Goal: Communication & Community: Participate in discussion

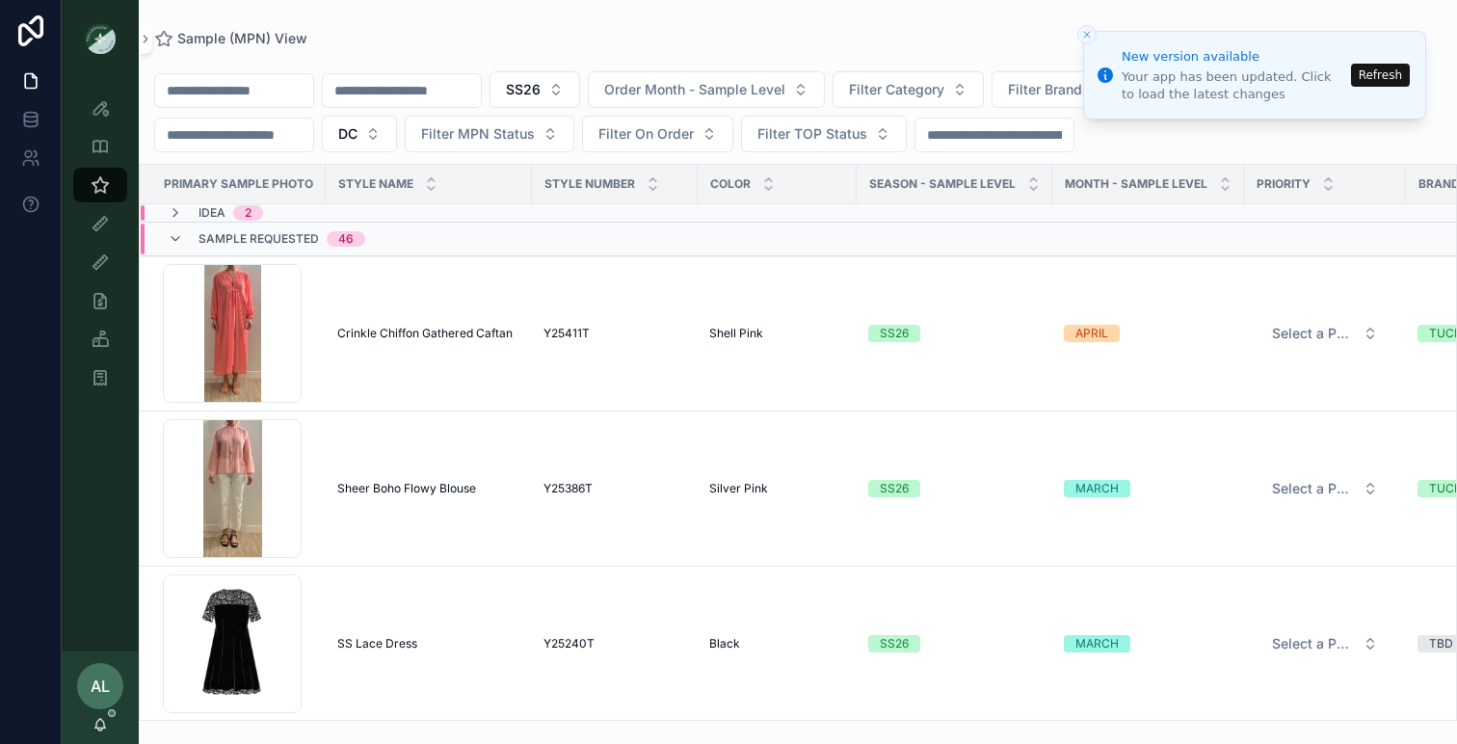
click at [1370, 80] on button "Refresh" at bounding box center [1380, 75] width 59 height 23
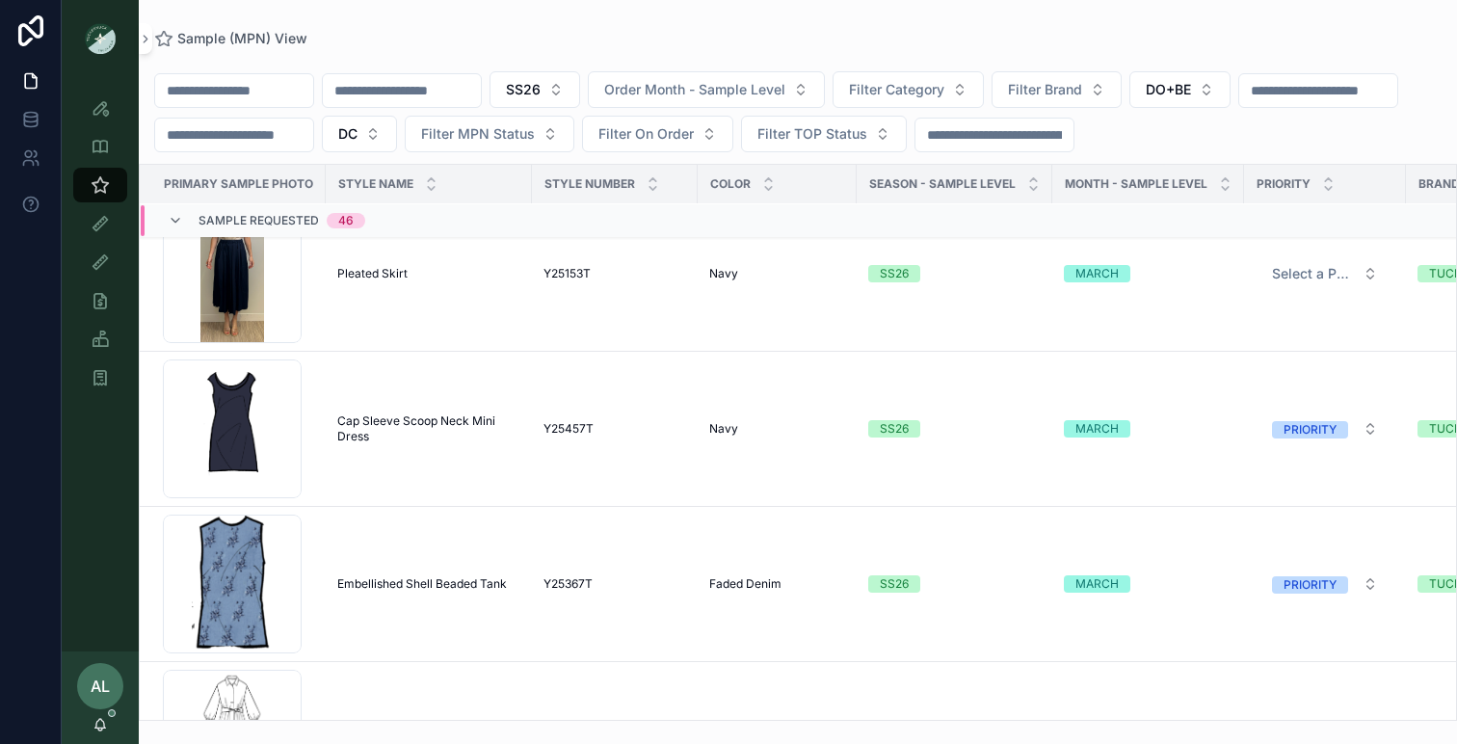
scroll to position [435, 0]
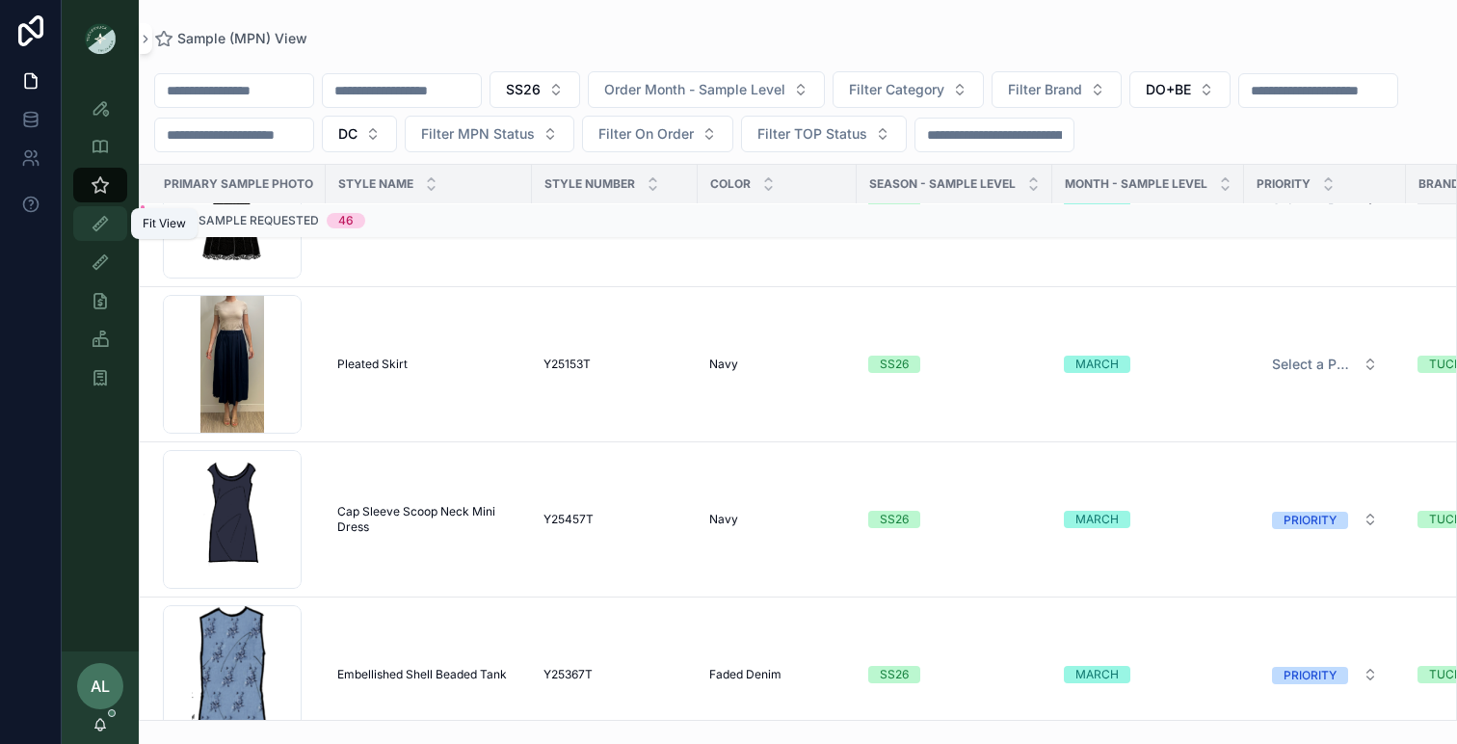
click at [91, 222] on icon "scrollable content" at bounding box center [100, 223] width 19 height 19
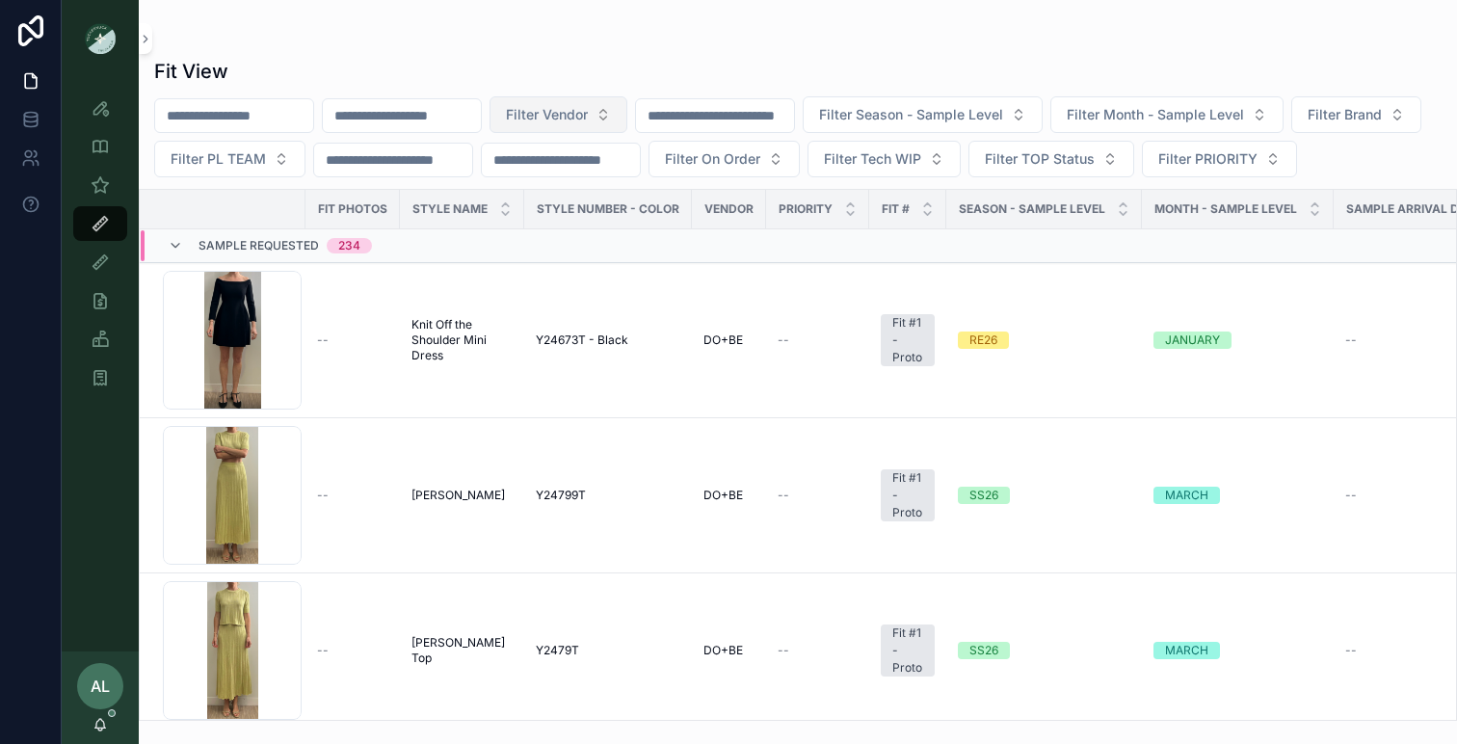
click at [588, 121] on span "Filter Vendor" at bounding box center [547, 114] width 82 height 19
type input "*****"
click at [556, 186] on div "DO+BE" at bounding box center [595, 192] width 231 height 31
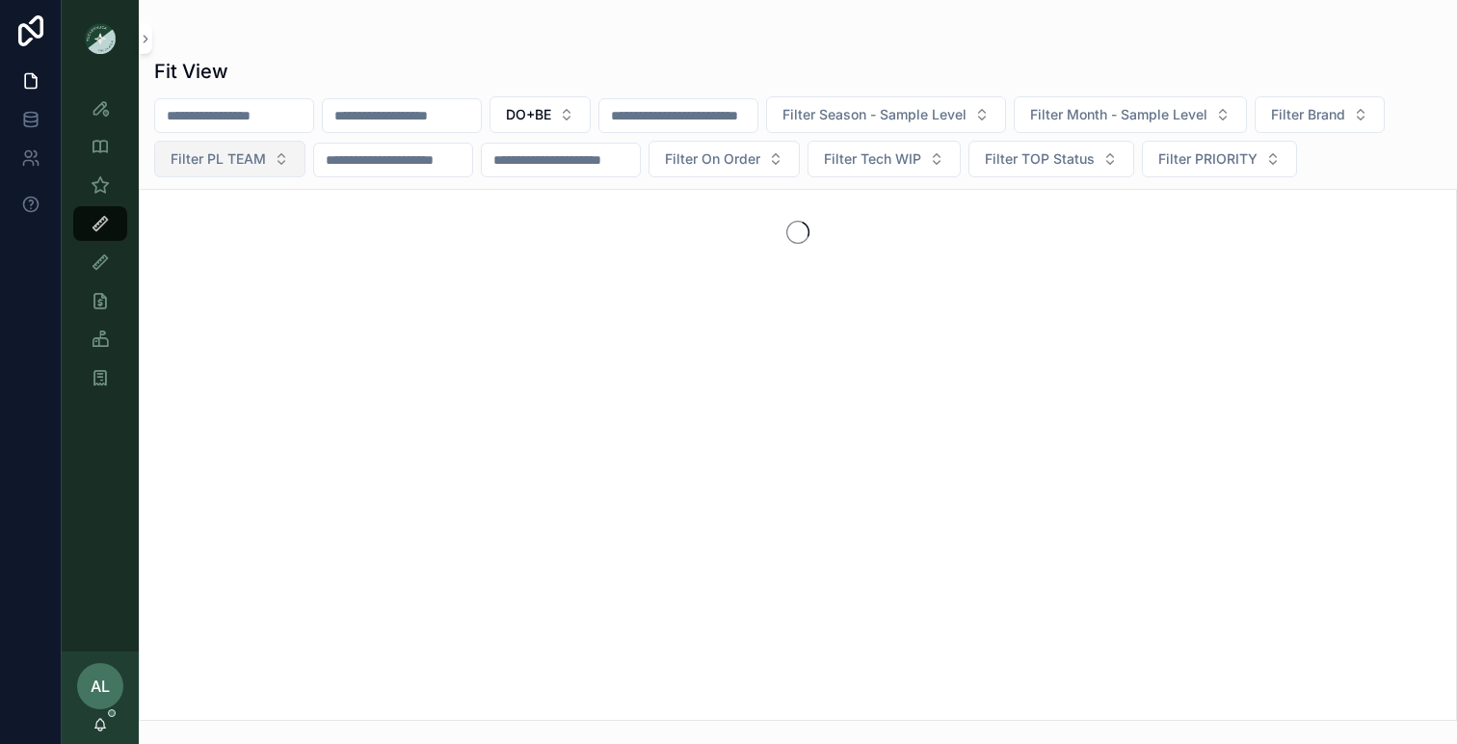
click at [232, 153] on span "Filter PL TEAM" at bounding box center [218, 158] width 95 height 19
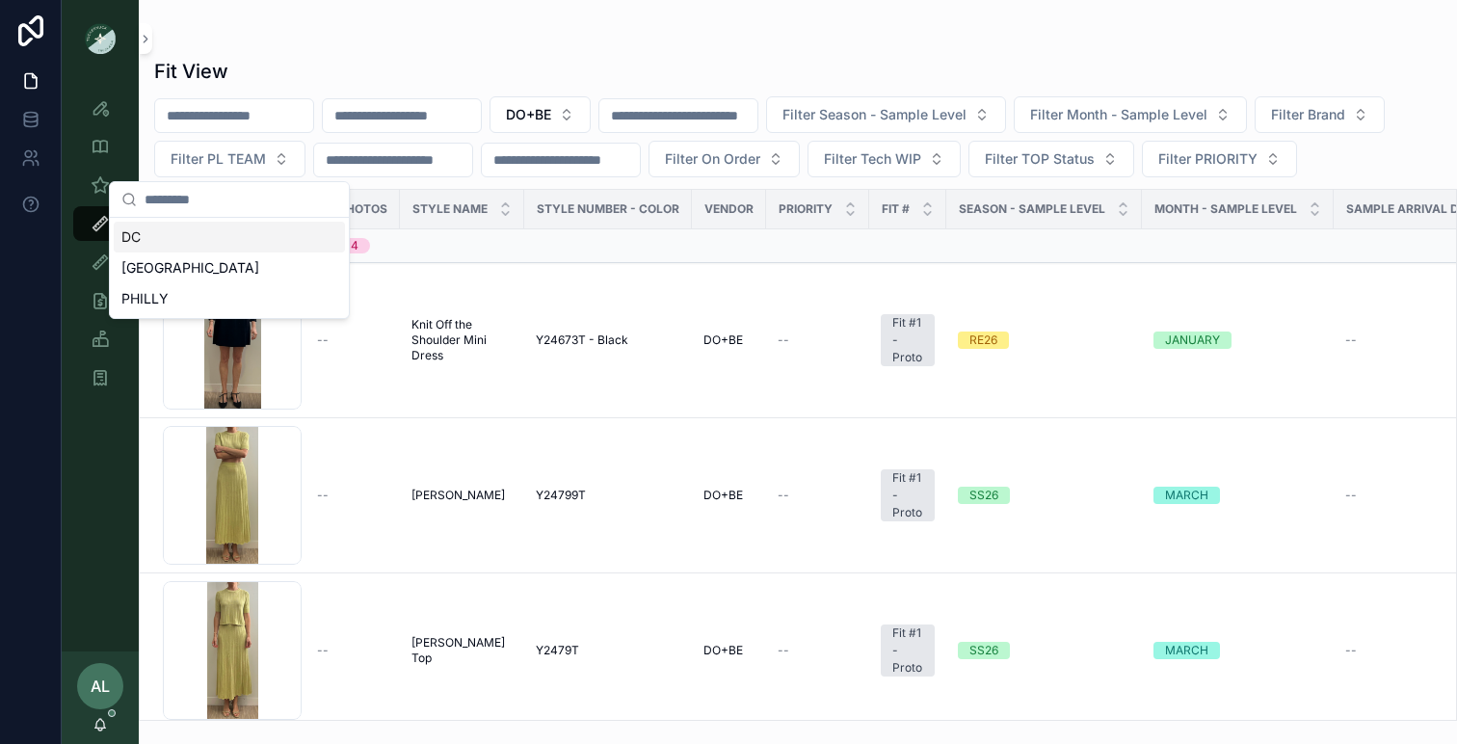
click at [214, 239] on div "DC" at bounding box center [229, 237] width 231 height 31
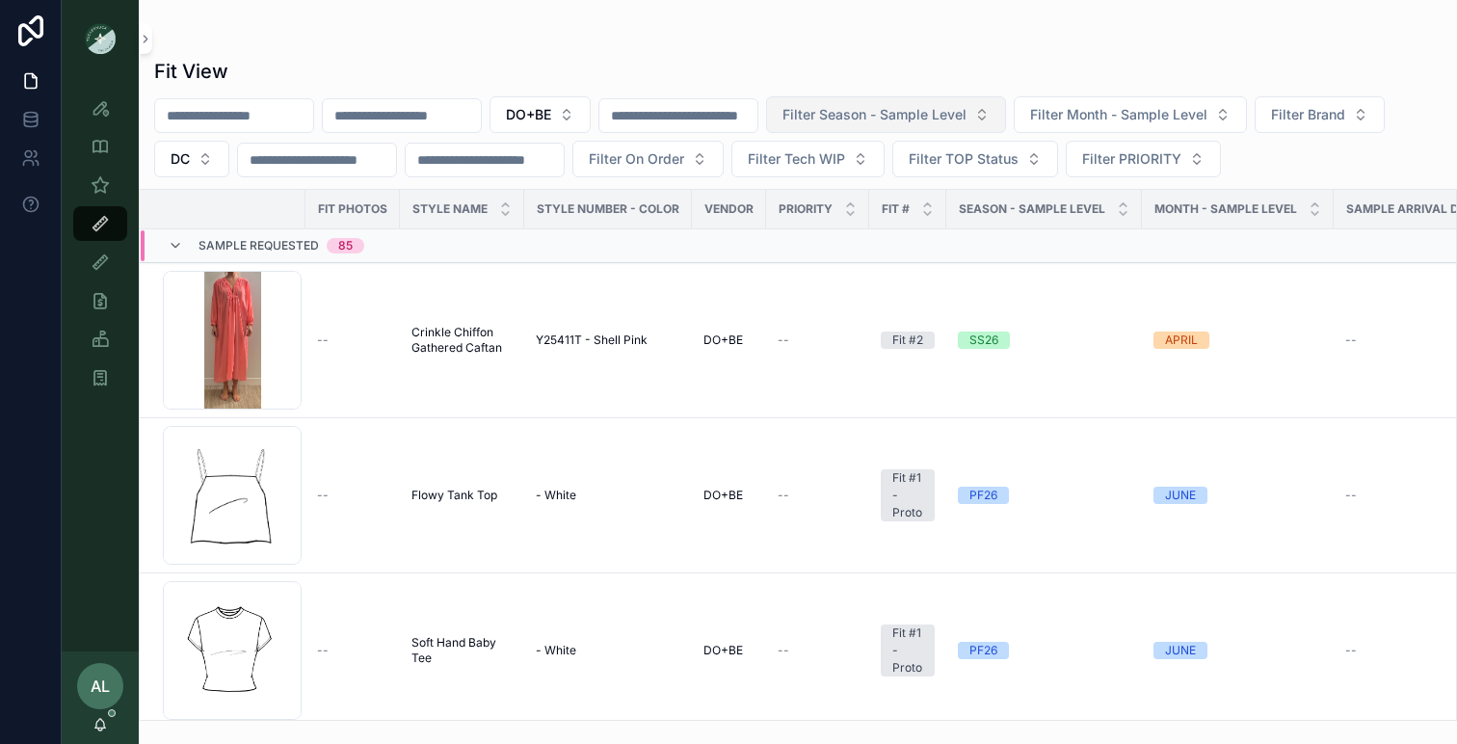
click at [954, 101] on button "Filter Season - Sample Level" at bounding box center [886, 114] width 240 height 37
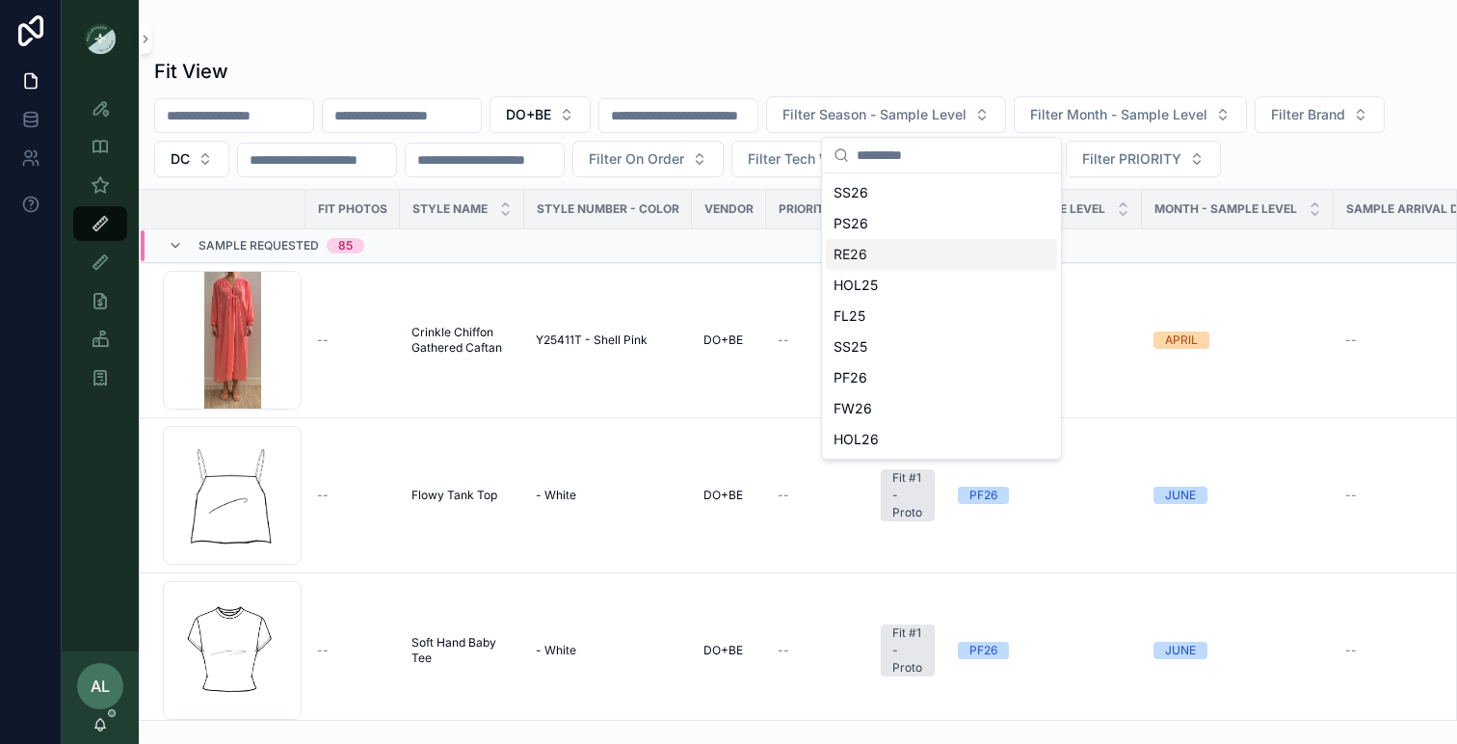
click at [862, 255] on div "RE26" at bounding box center [941, 254] width 231 height 31
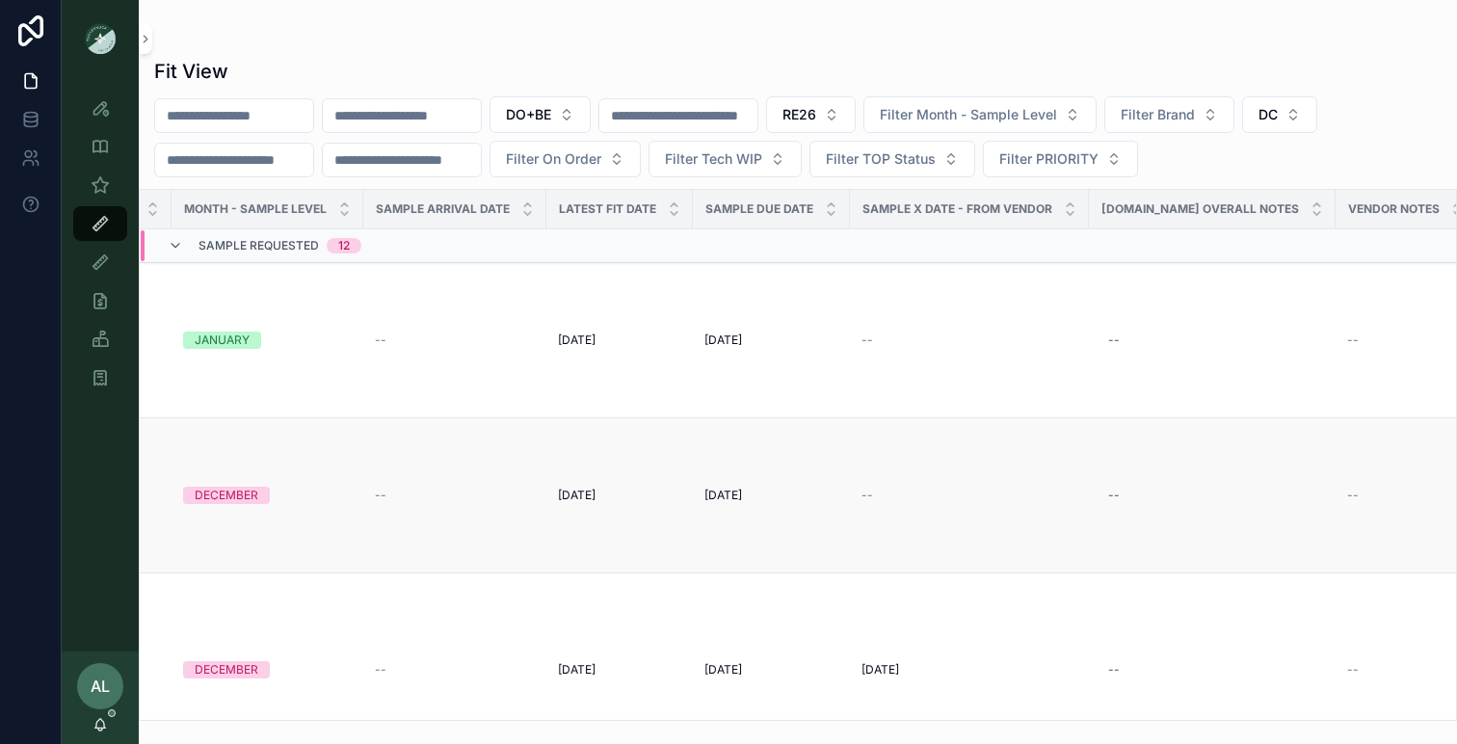
scroll to position [0, 972]
click at [402, 116] on input "scrollable content" at bounding box center [402, 115] width 158 height 27
click at [45, 277] on div at bounding box center [31, 372] width 62 height 744
click at [104, 224] on icon "scrollable content" at bounding box center [100, 223] width 19 height 19
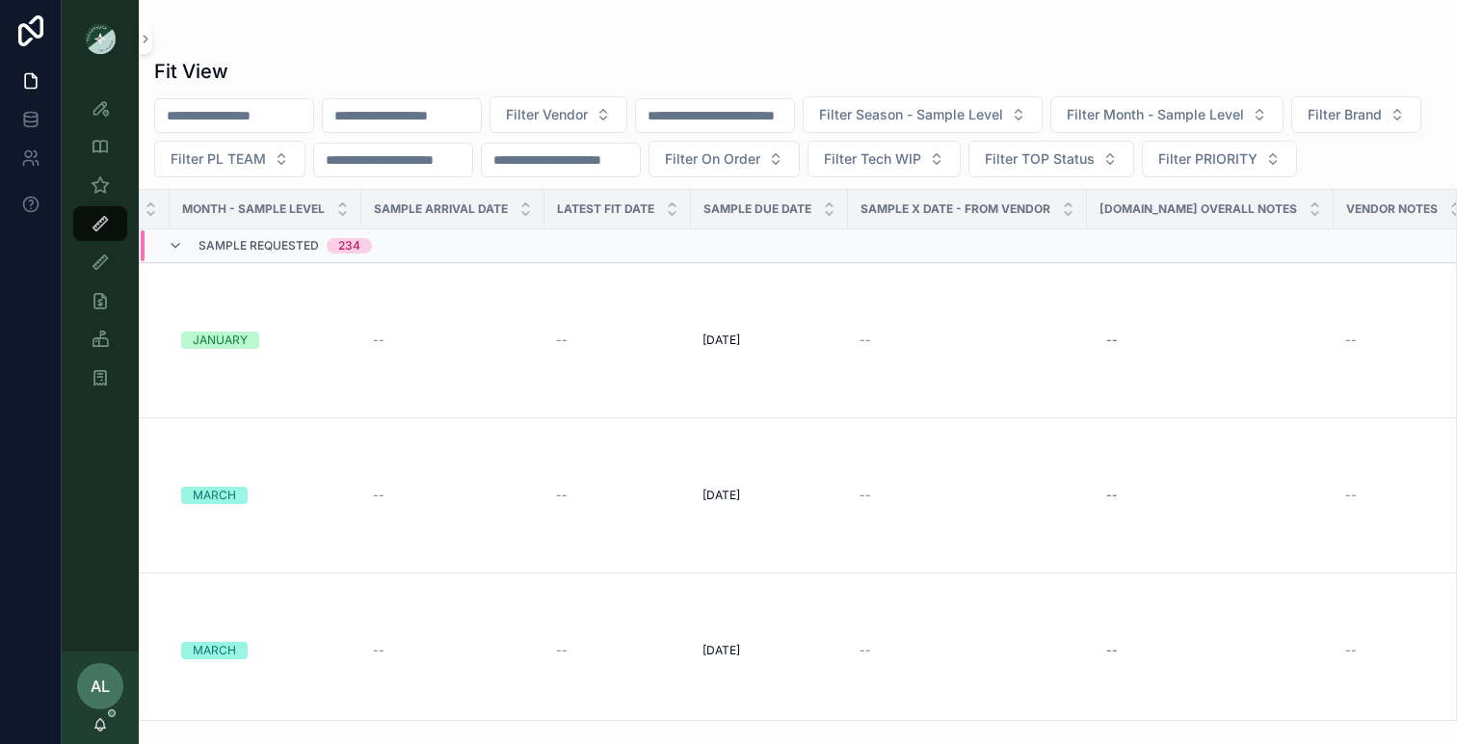
click at [390, 110] on input "scrollable content" at bounding box center [402, 115] width 158 height 27
paste input "*******"
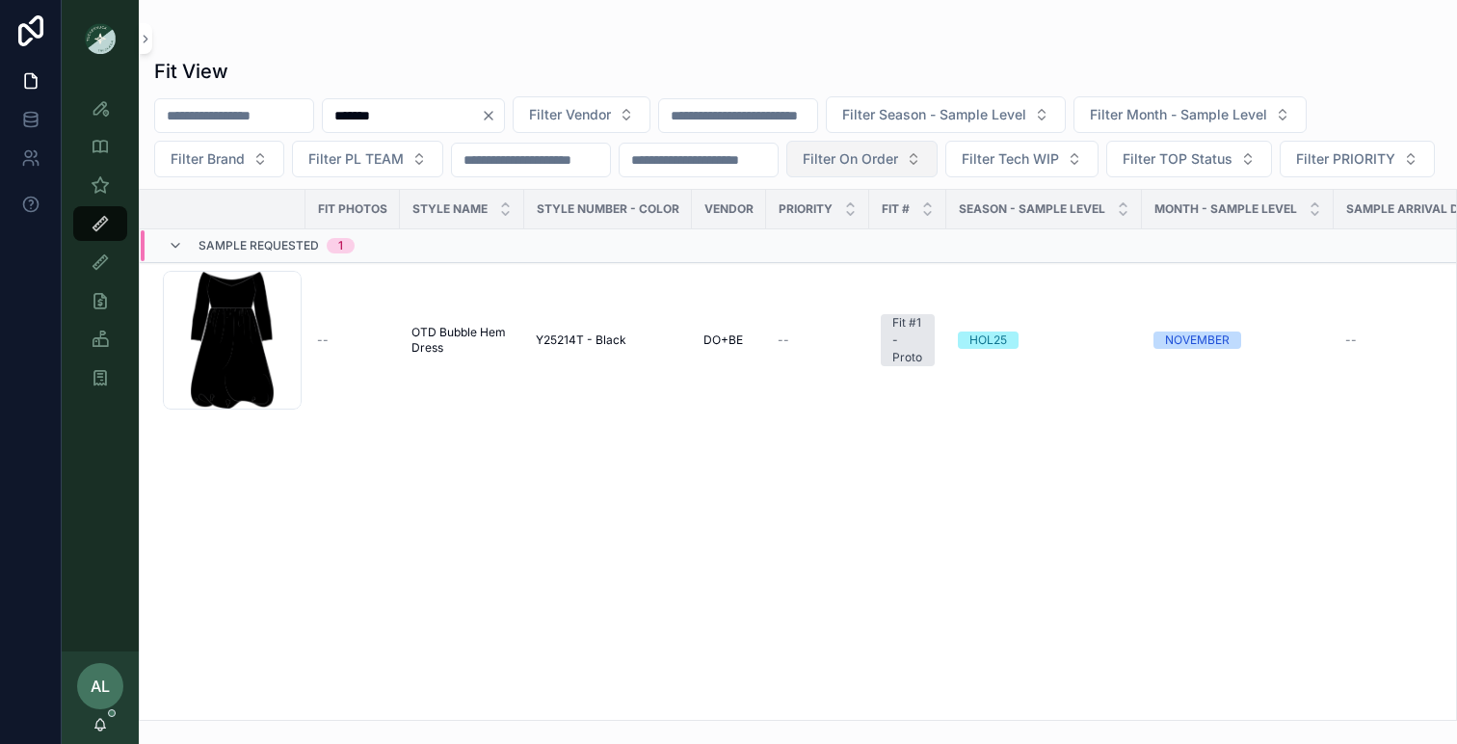
click at [862, 163] on span "Filter On Order" at bounding box center [850, 158] width 95 height 19
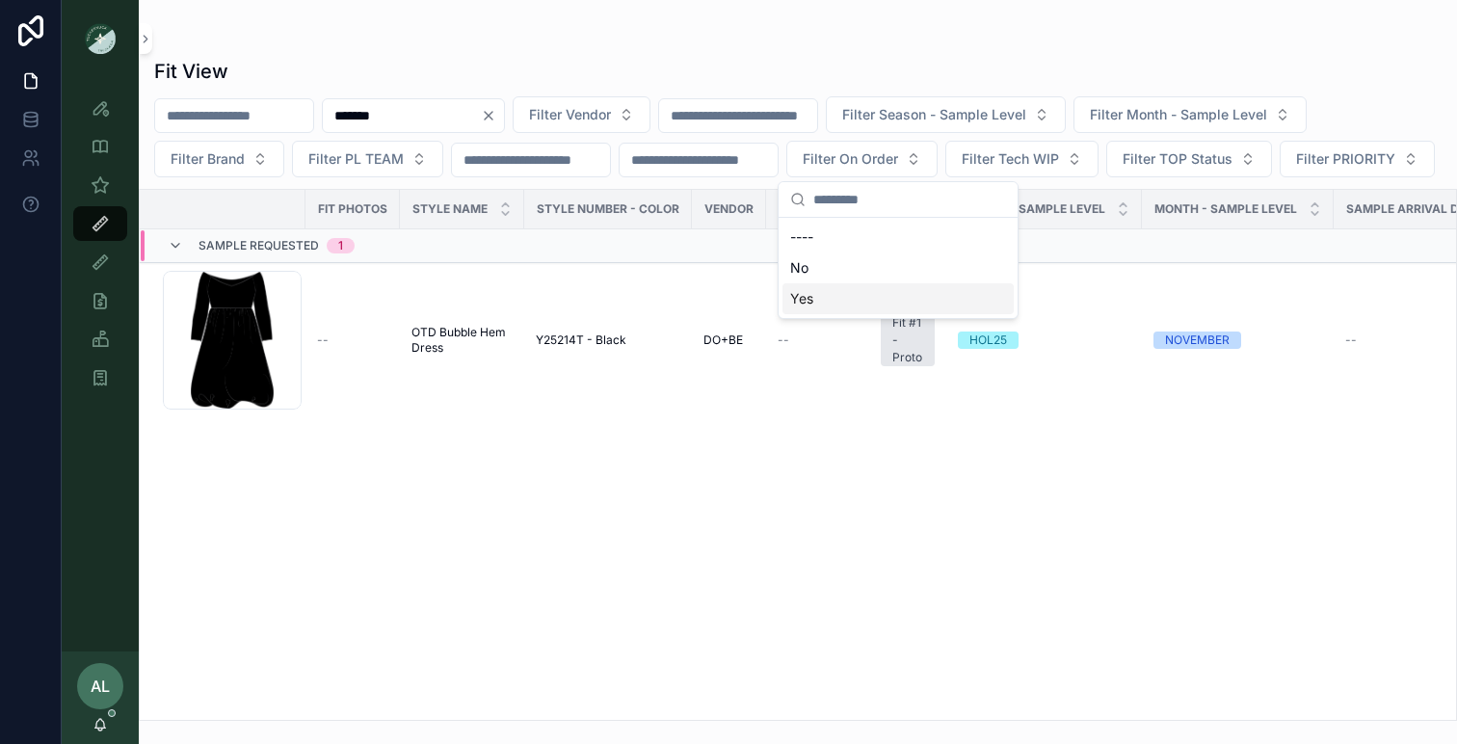
click at [821, 297] on div "Yes" at bounding box center [897, 298] width 231 height 31
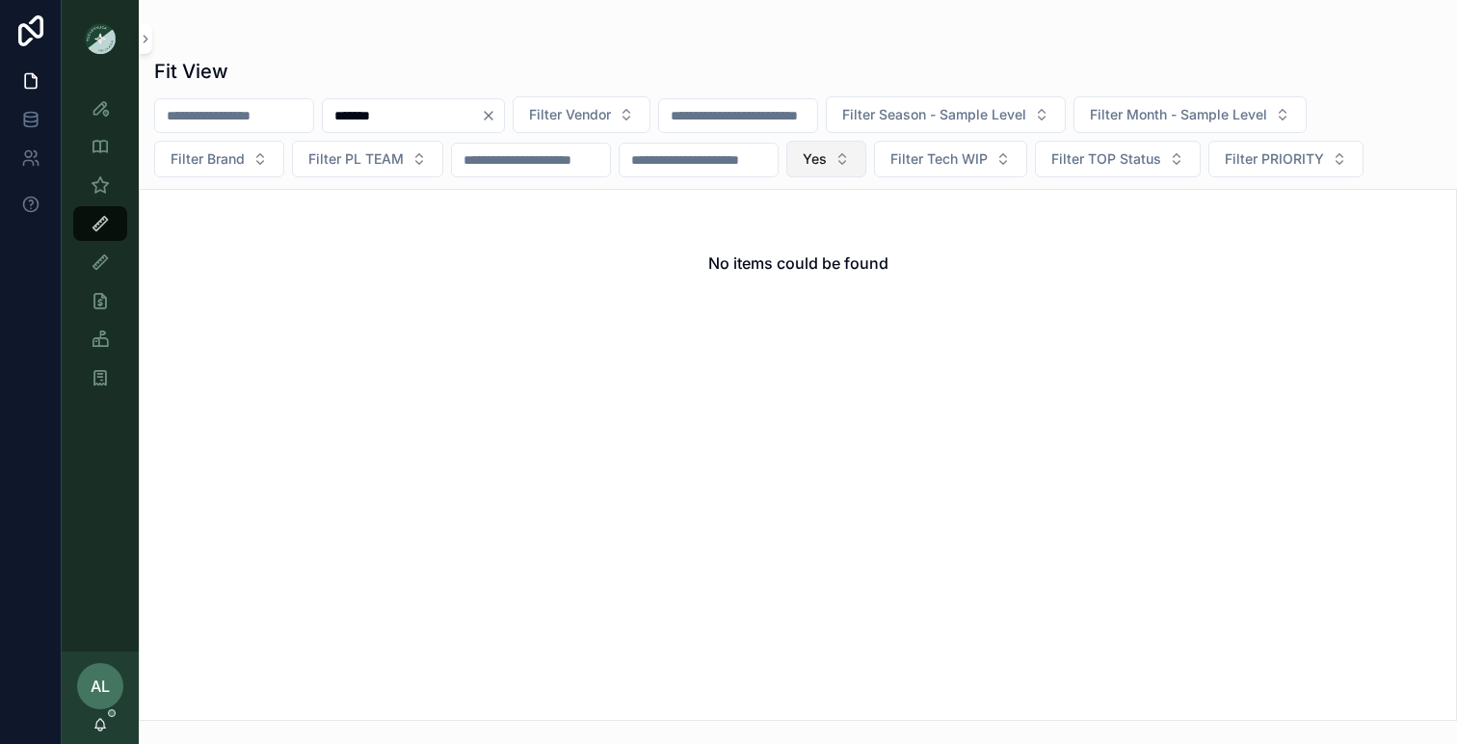
click at [827, 153] on span "Yes" at bounding box center [815, 158] width 24 height 19
click at [827, 268] on div "No" at bounding box center [862, 267] width 231 height 31
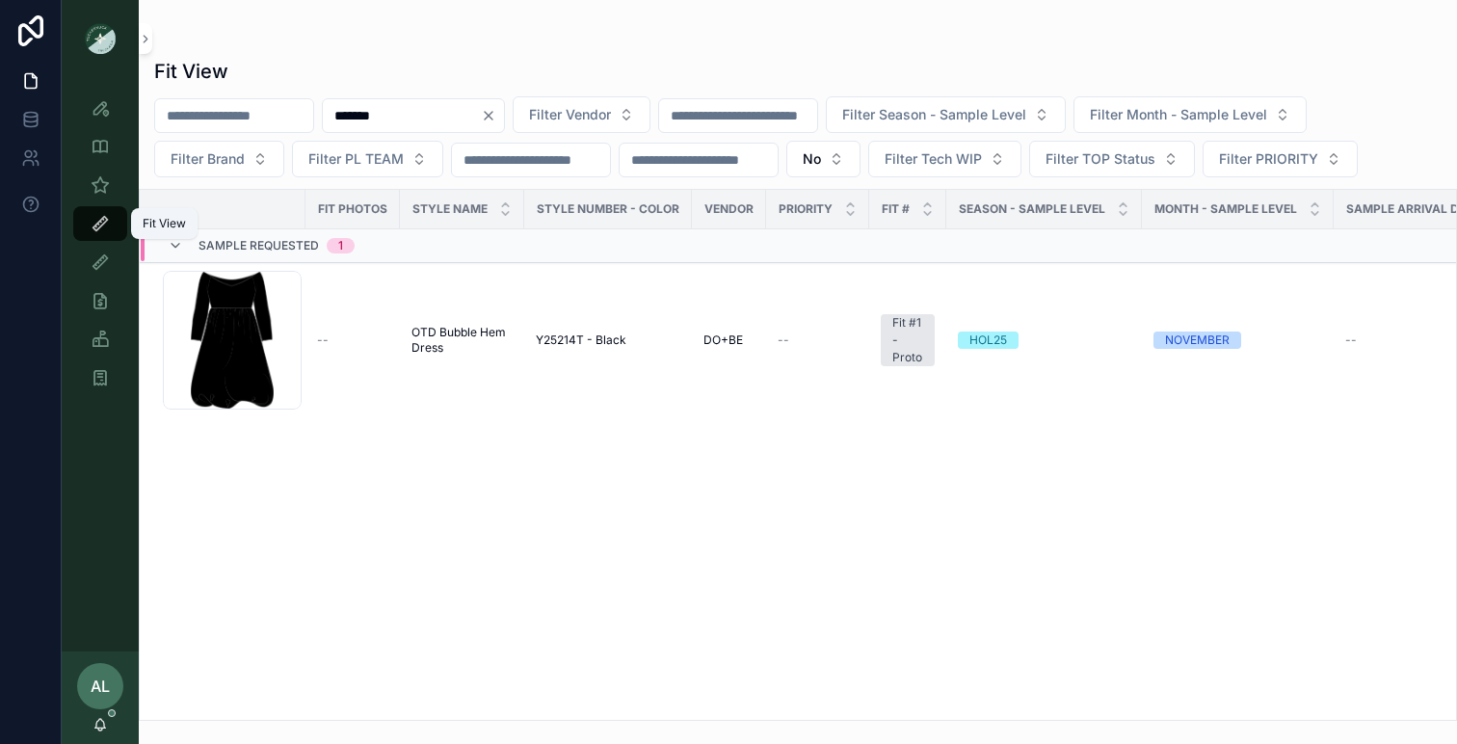
click at [94, 227] on icon "scrollable content" at bounding box center [100, 223] width 19 height 19
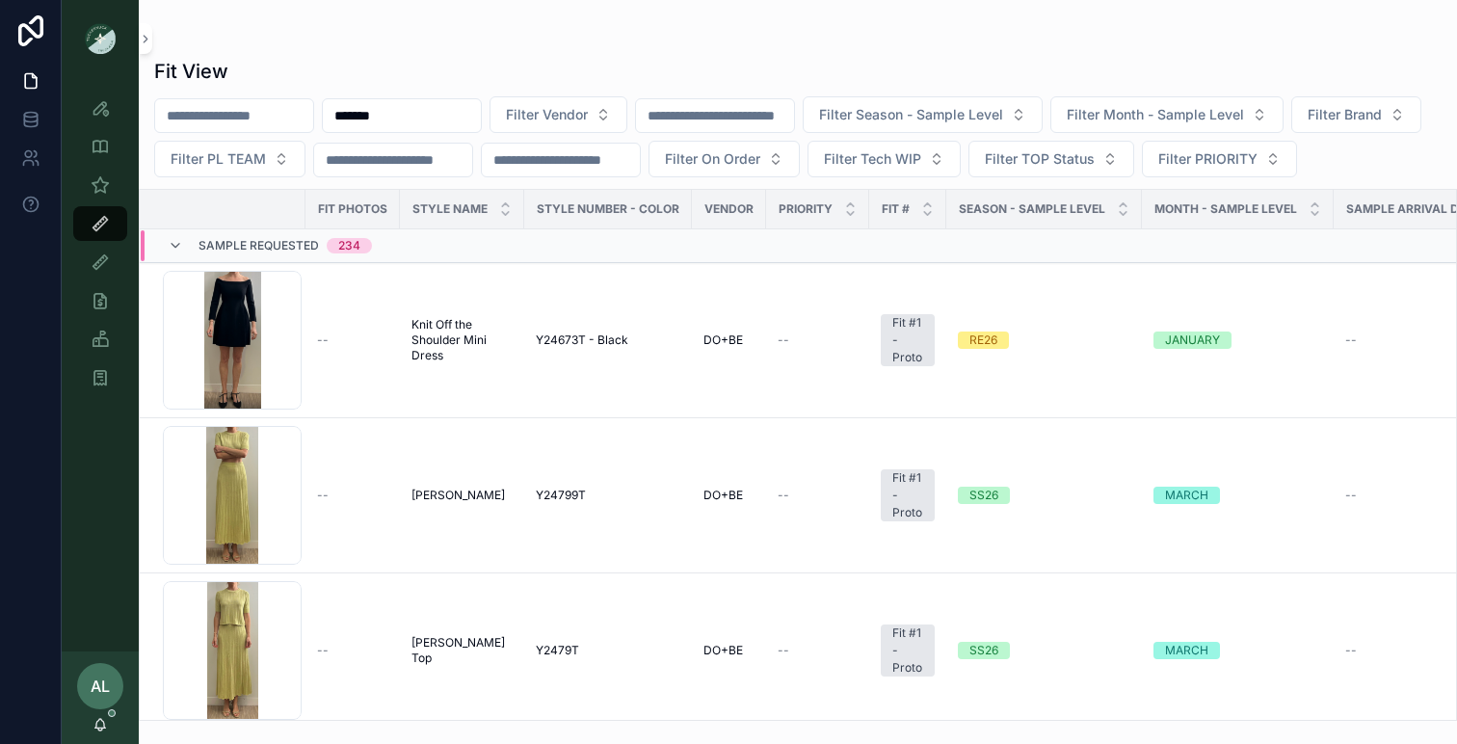
click at [442, 122] on input "*******" at bounding box center [402, 115] width 158 height 27
paste input "scrollable content"
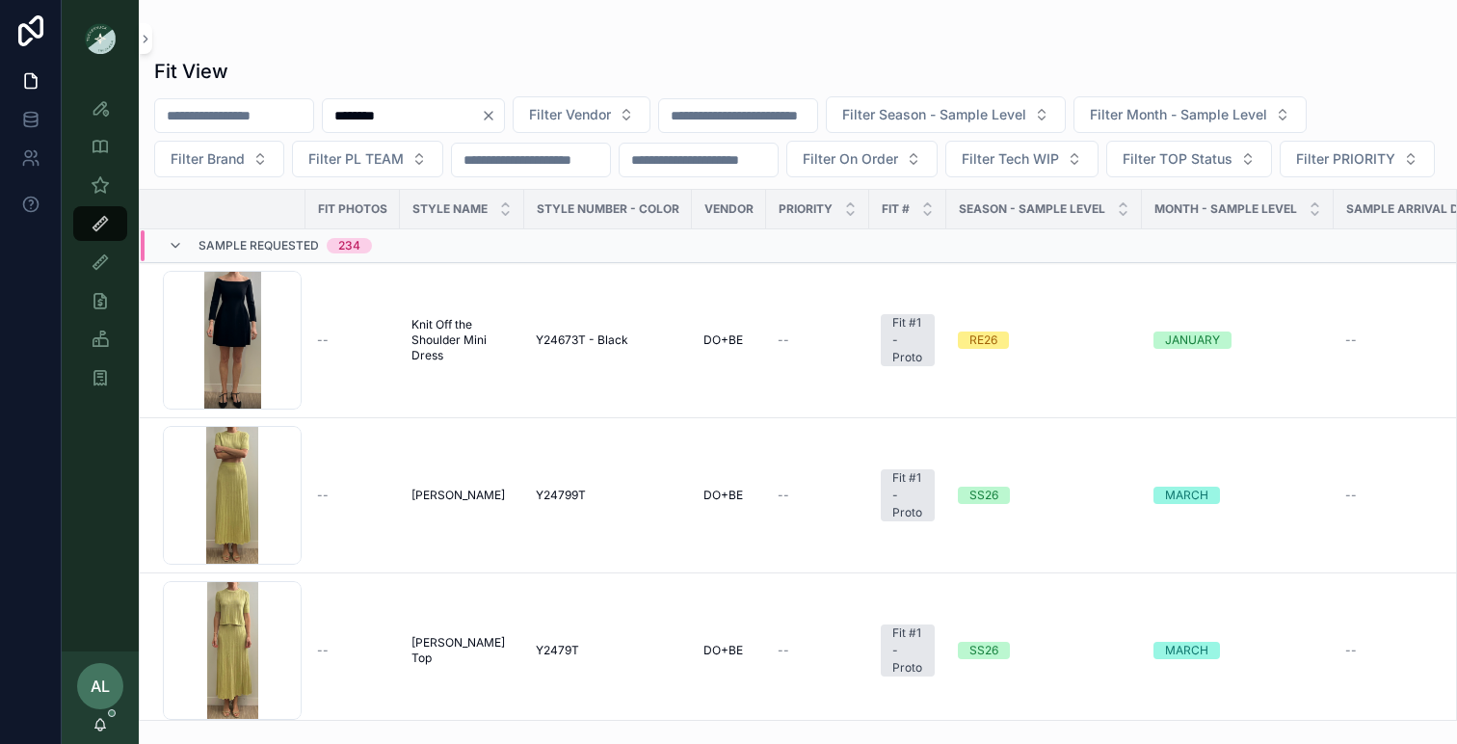
type input "*******"
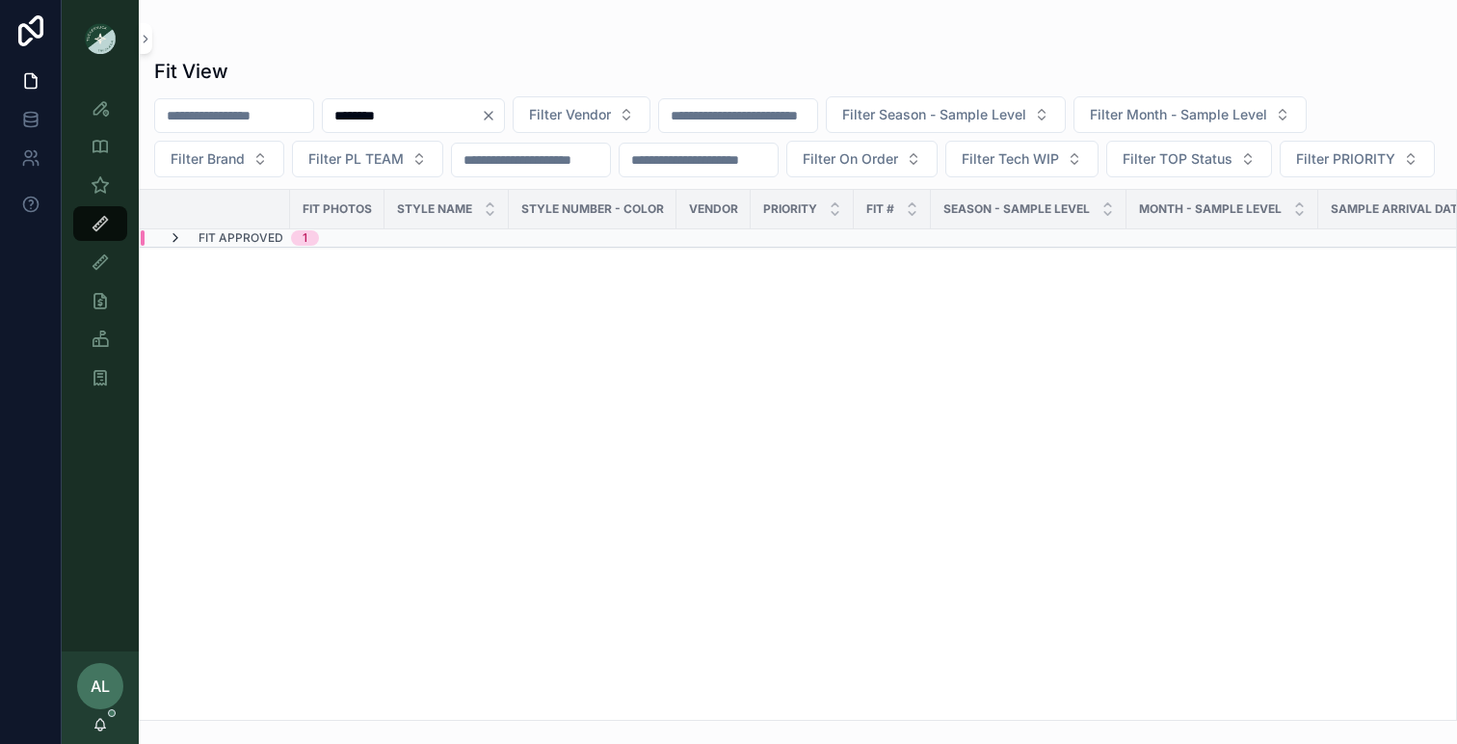
click at [178, 246] on icon "scrollable content" at bounding box center [175, 237] width 15 height 15
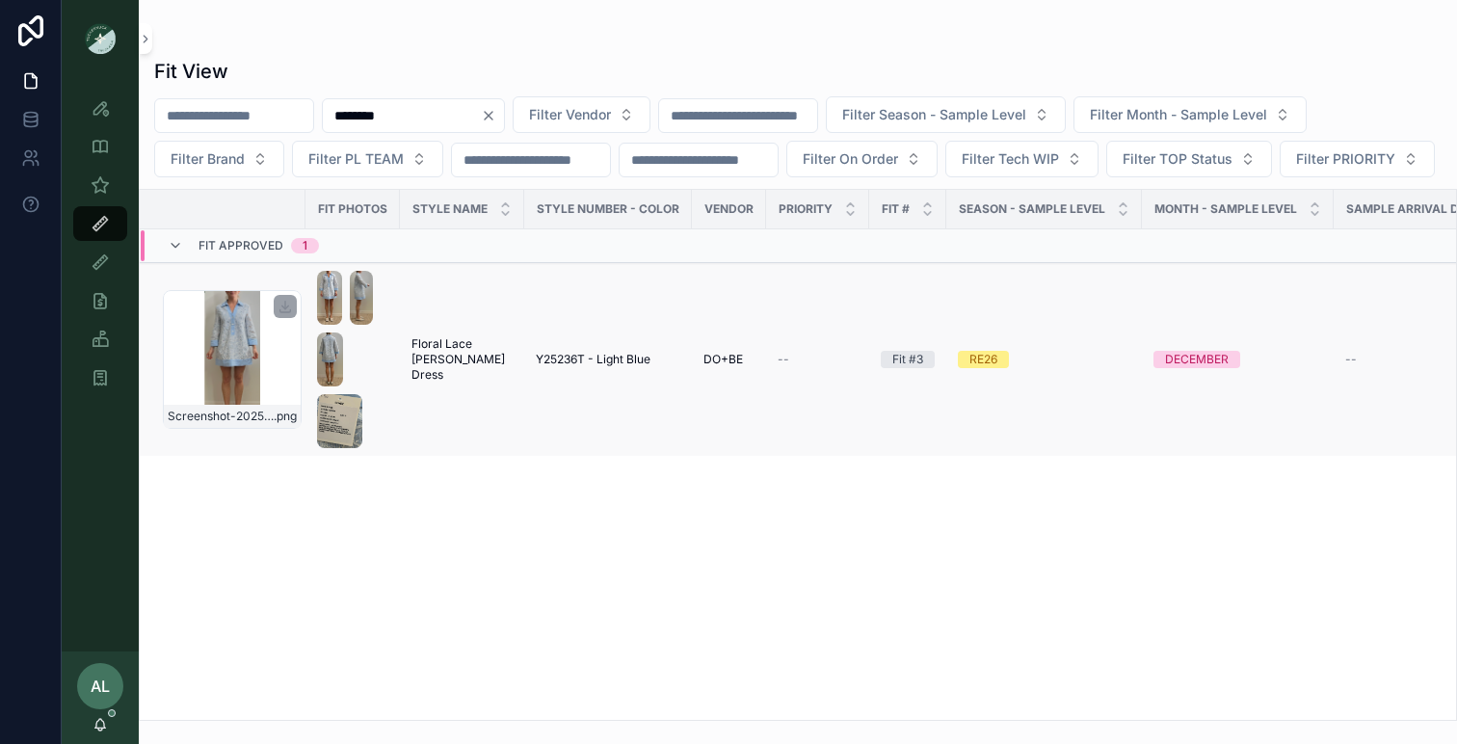
click at [257, 408] on div "Screenshot-2025-07-24-at-3.54.44-PM .png" at bounding box center [232, 359] width 139 height 139
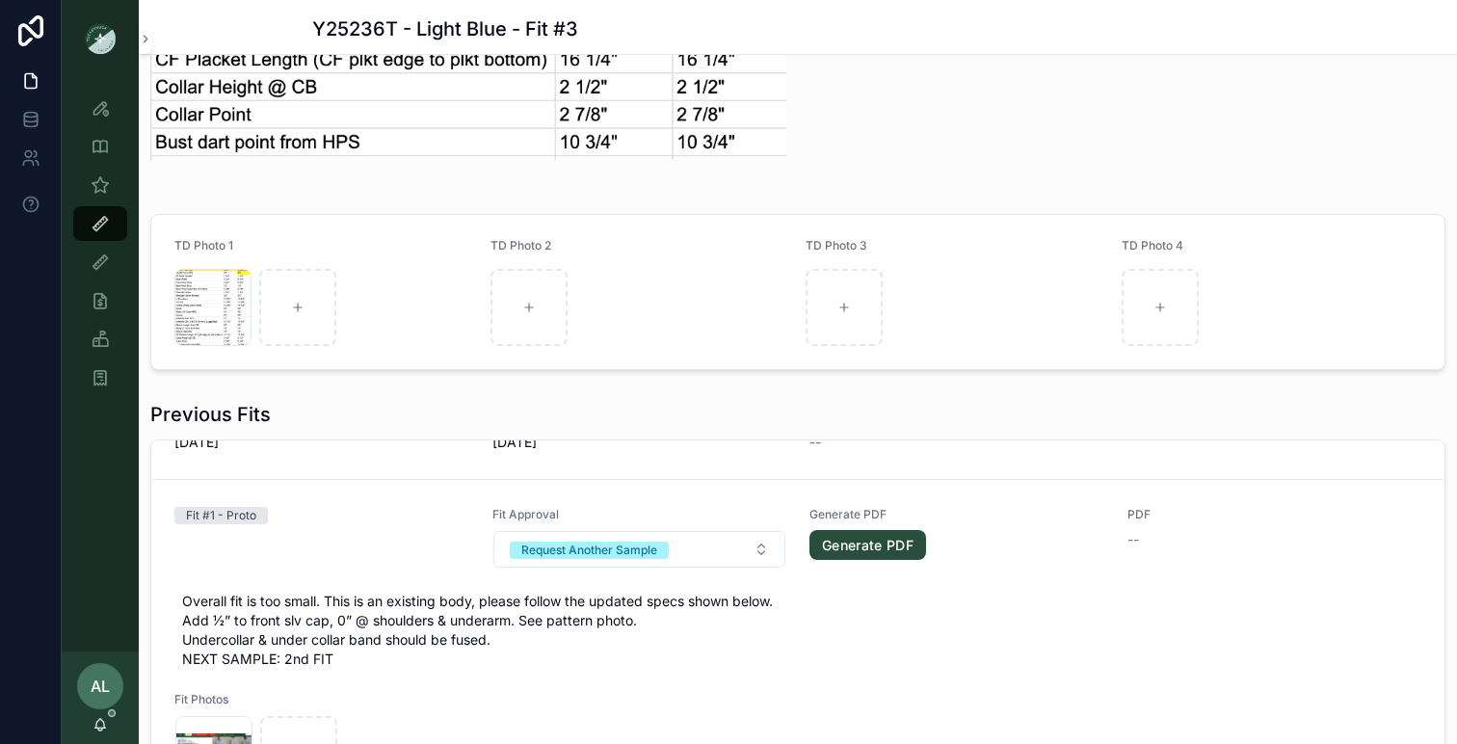
scroll to position [1947, 0]
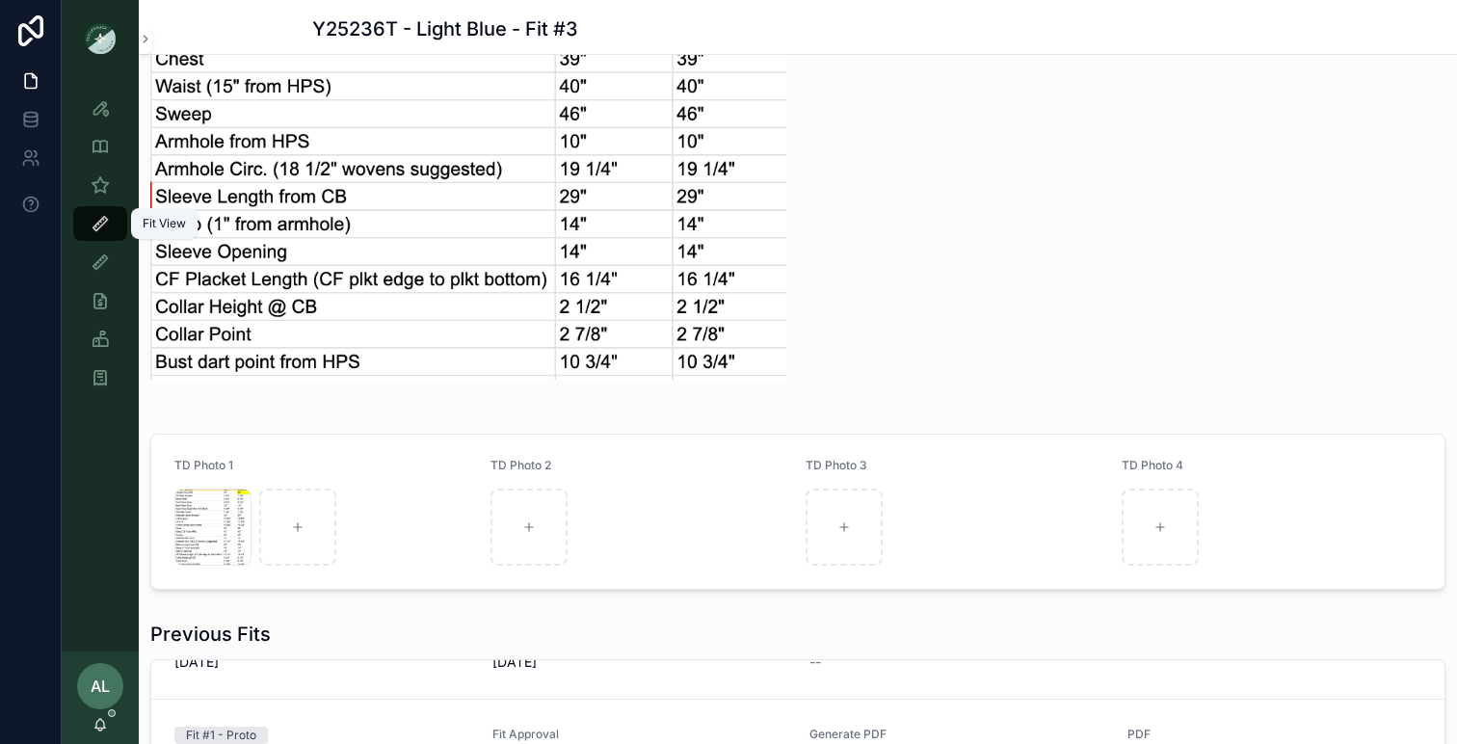
click at [98, 227] on icon "scrollable content" at bounding box center [100, 223] width 19 height 19
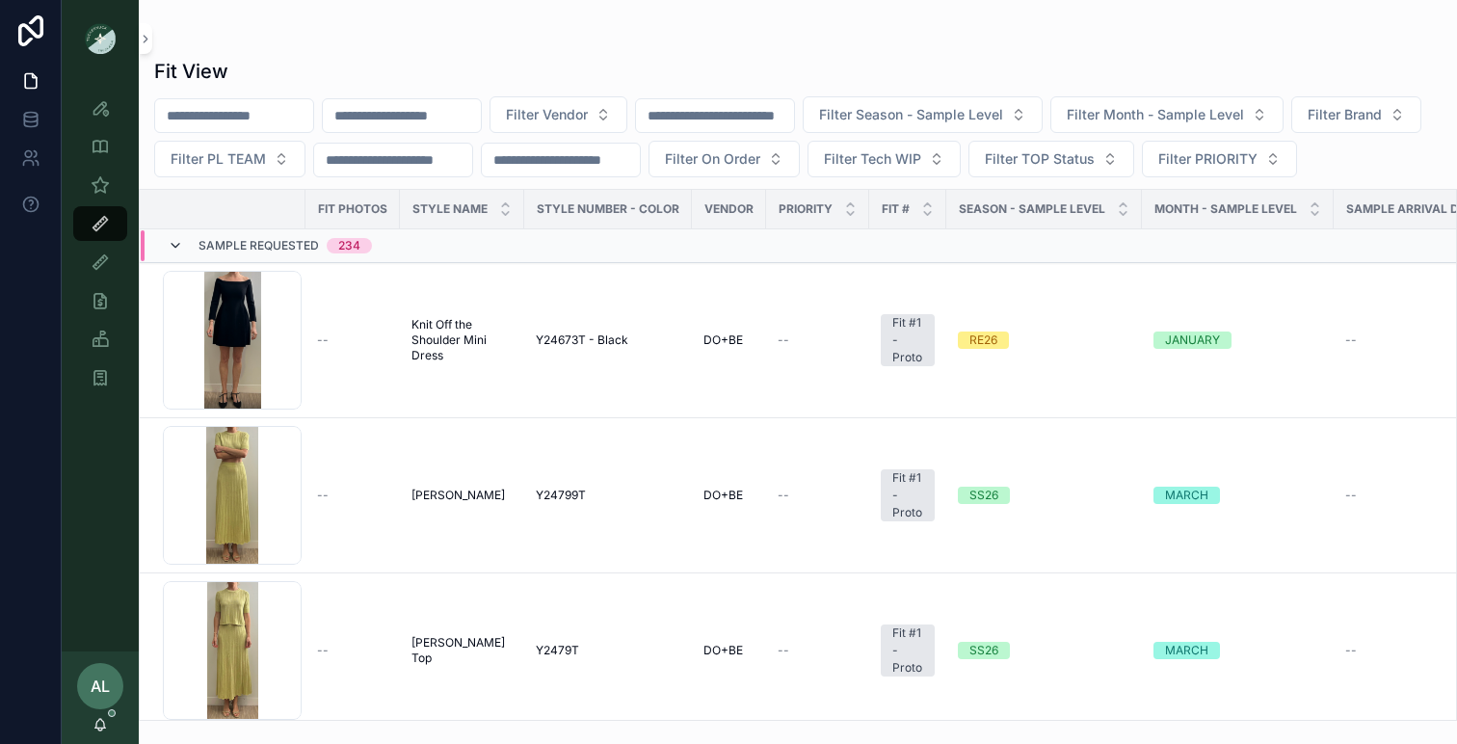
click at [180, 253] on icon "scrollable content" at bounding box center [175, 245] width 15 height 15
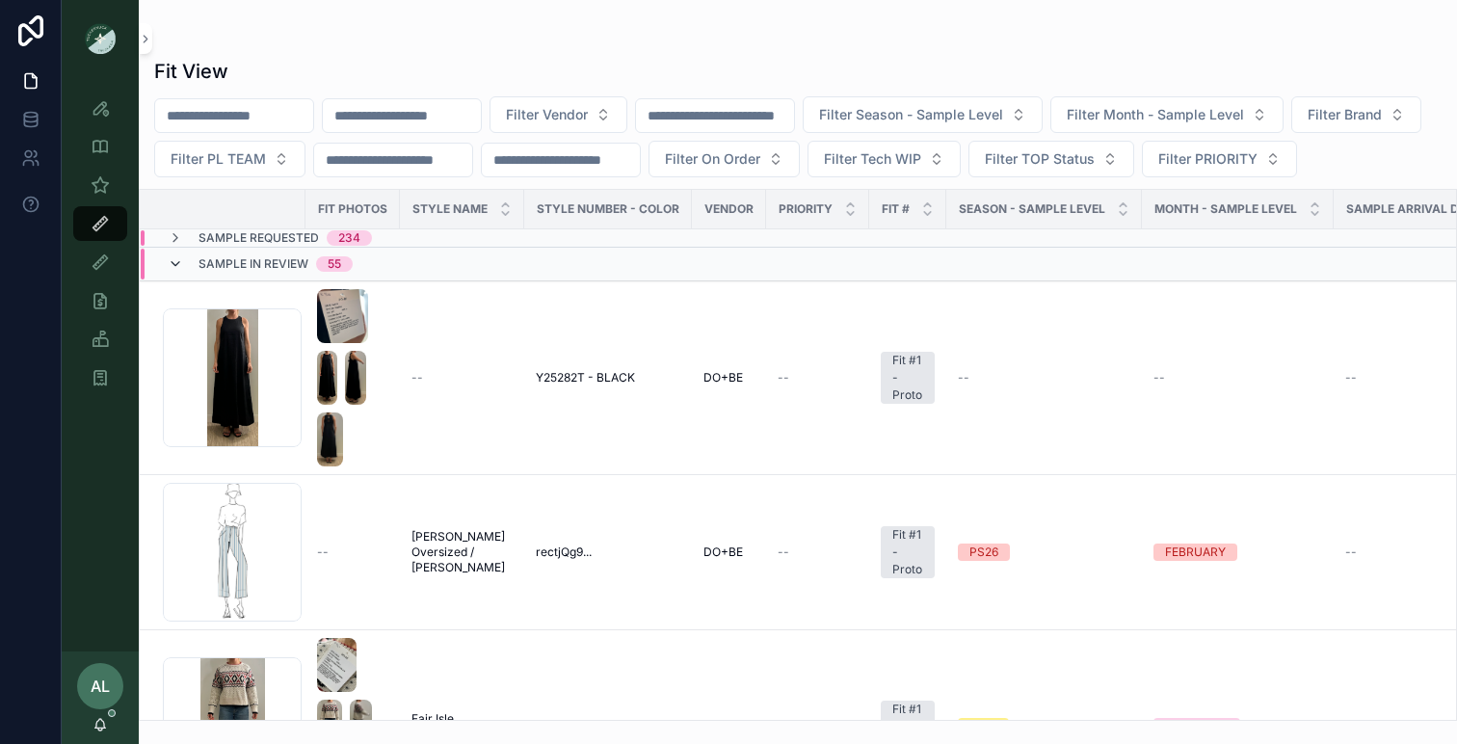
click at [177, 272] on icon "scrollable content" at bounding box center [175, 263] width 15 height 15
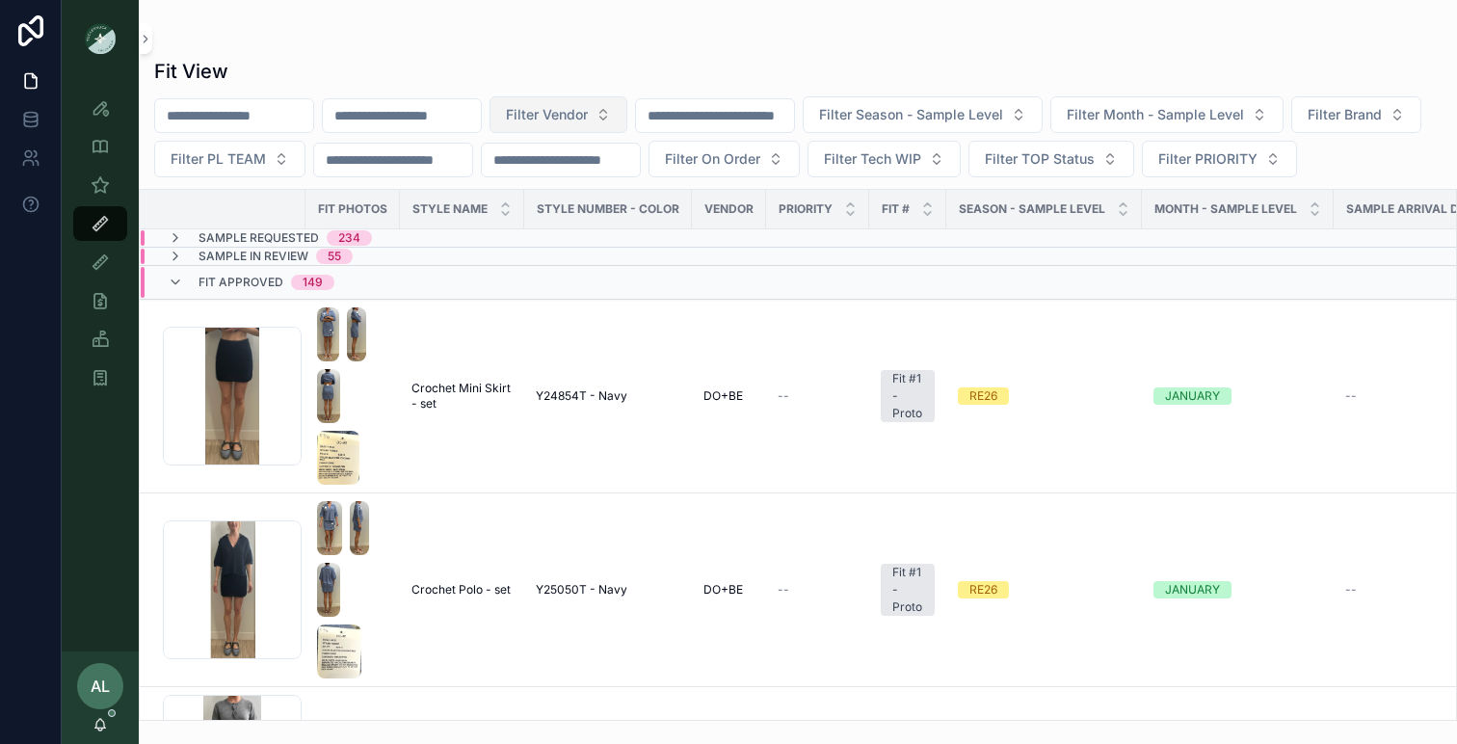
click at [588, 123] on span "Filter Vendor" at bounding box center [547, 114] width 82 height 19
type input "**"
click at [550, 221] on div "DO+BE" at bounding box center [595, 223] width 231 height 31
click at [760, 165] on span "Filter On Order" at bounding box center [712, 158] width 95 height 19
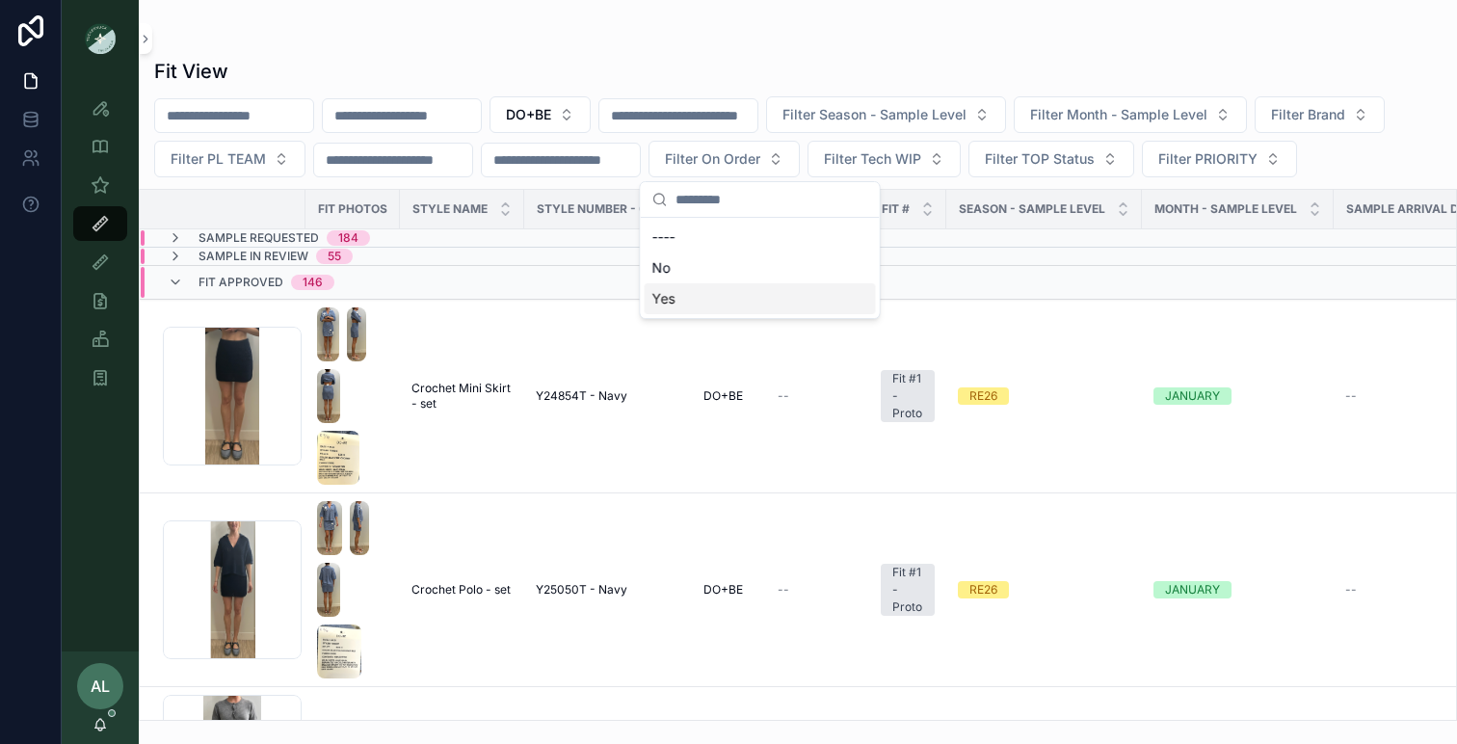
click at [722, 297] on div "Yes" at bounding box center [760, 298] width 231 height 31
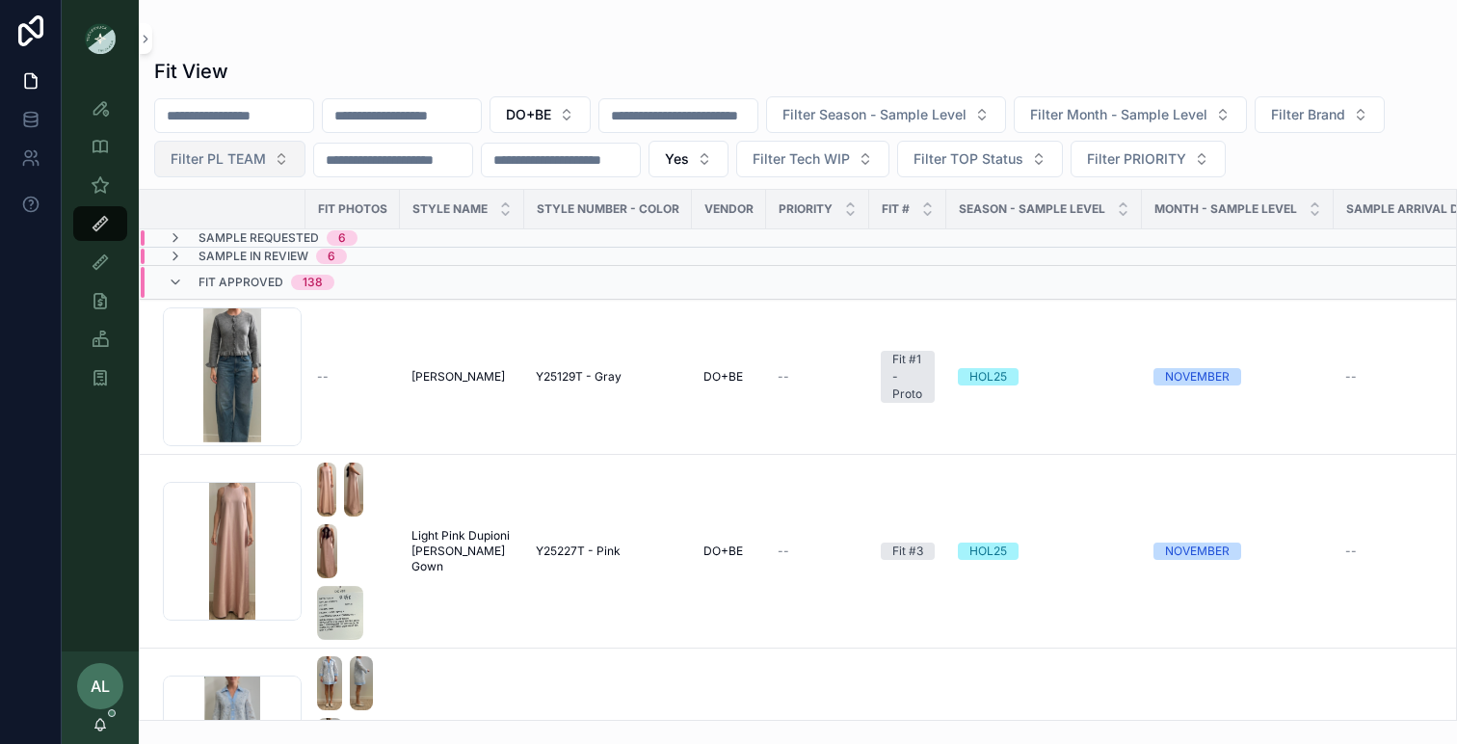
click at [219, 160] on span "Filter PL TEAM" at bounding box center [218, 158] width 95 height 19
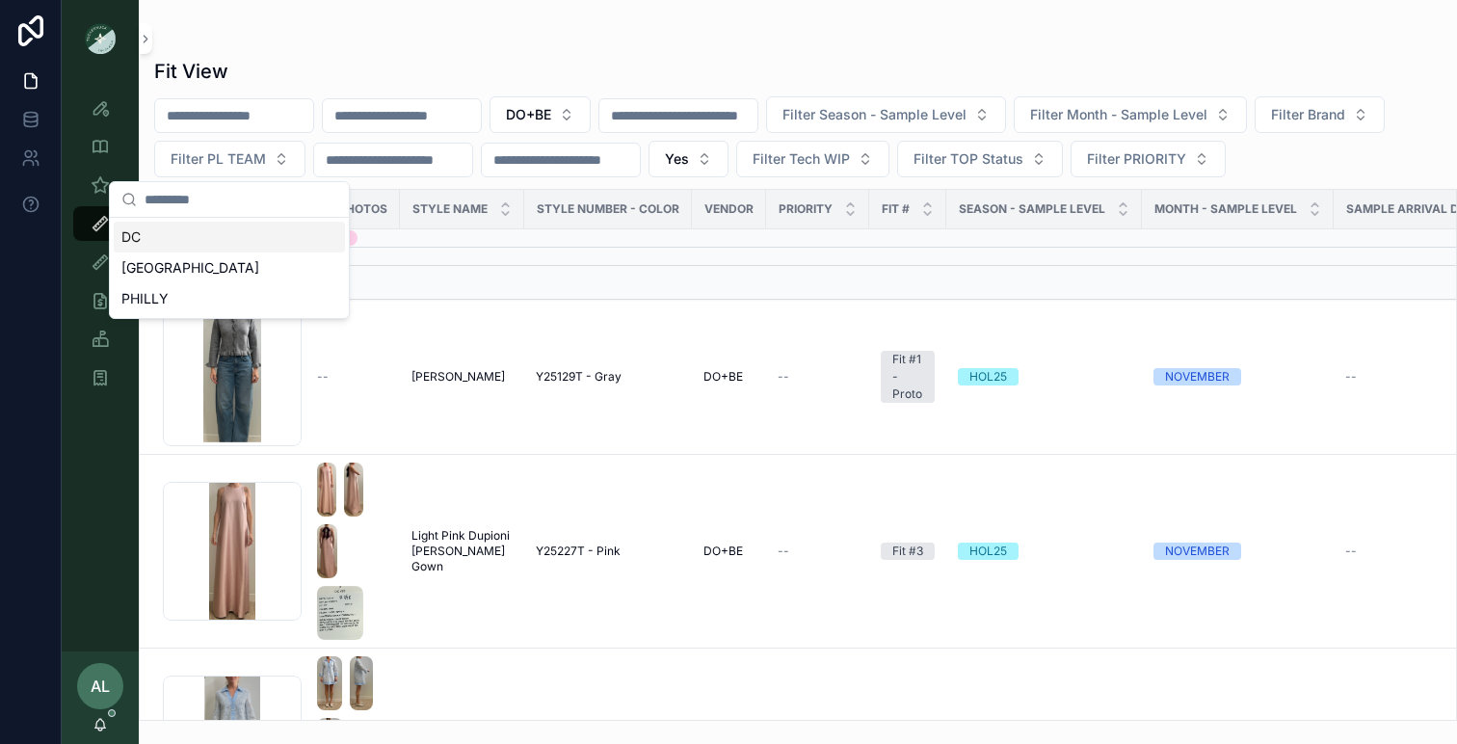
click at [223, 235] on div "DC" at bounding box center [229, 237] width 231 height 31
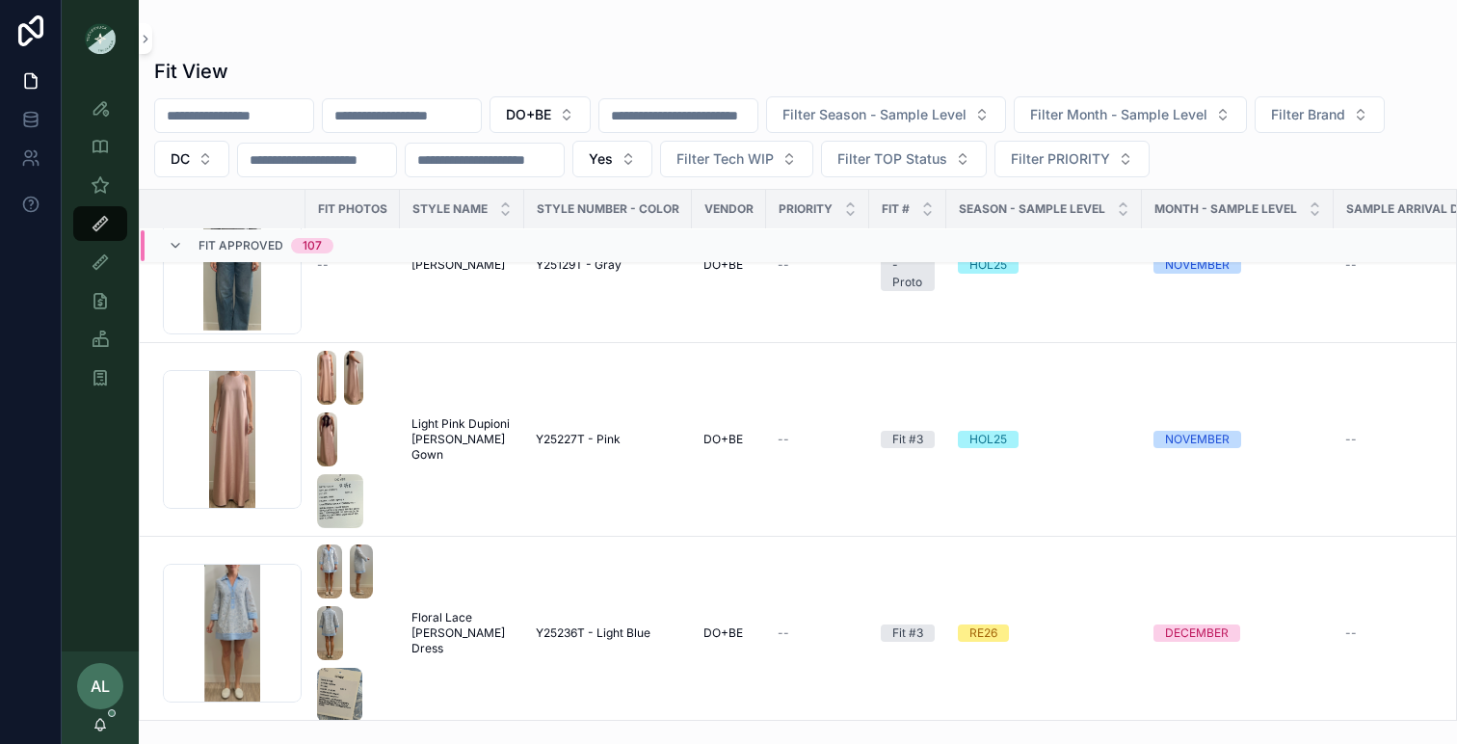
scroll to position [141, 0]
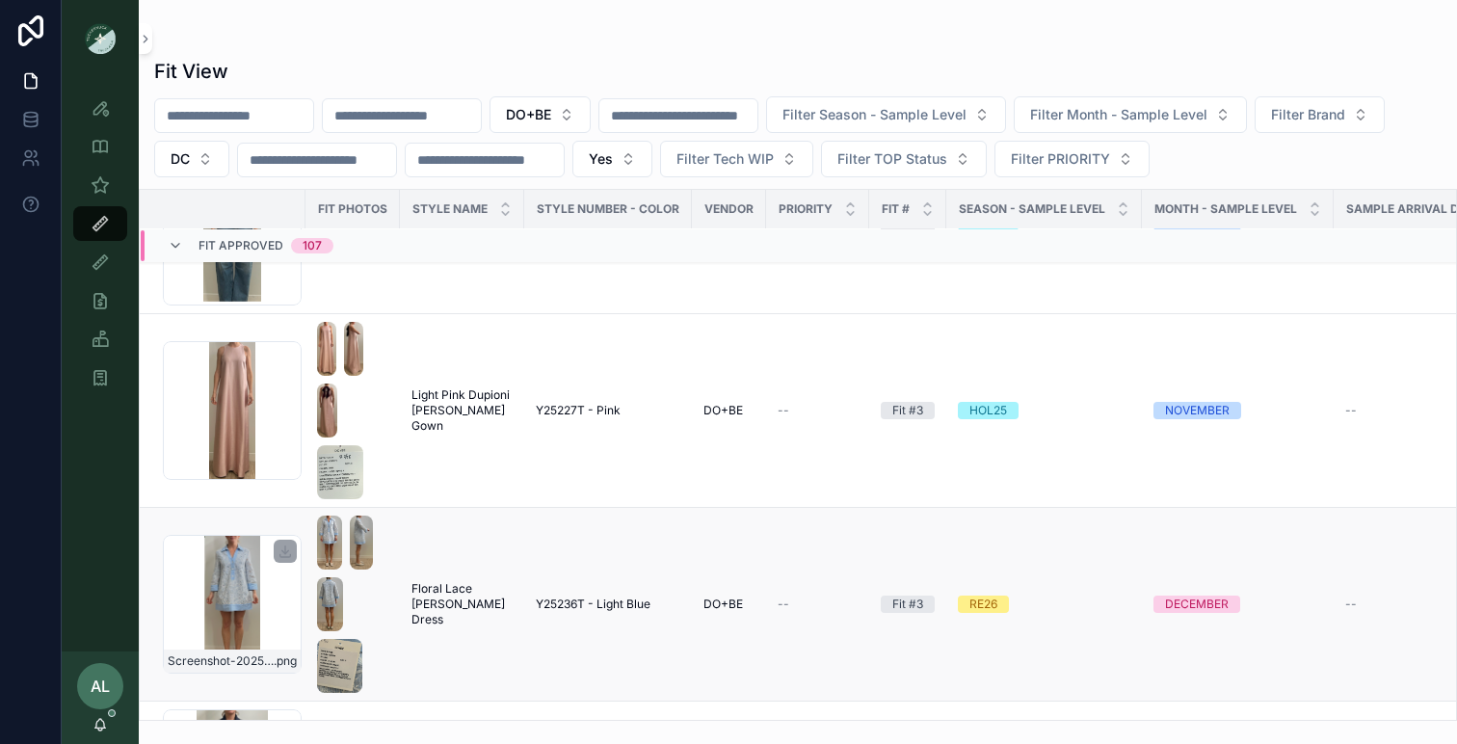
click at [287, 596] on div "Screenshot-2025-07-24-at-3.54.44-PM .png" at bounding box center [232, 604] width 139 height 139
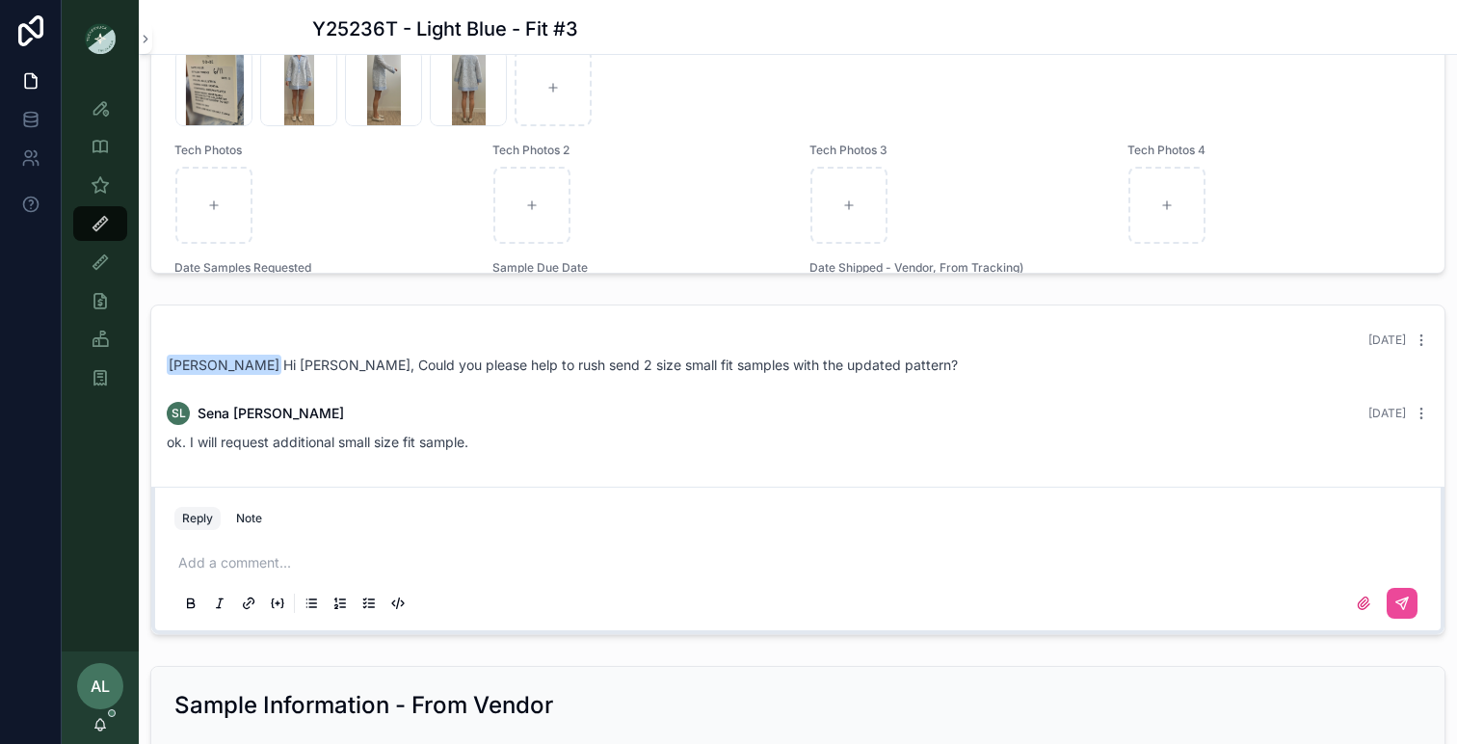
scroll to position [2870, 0]
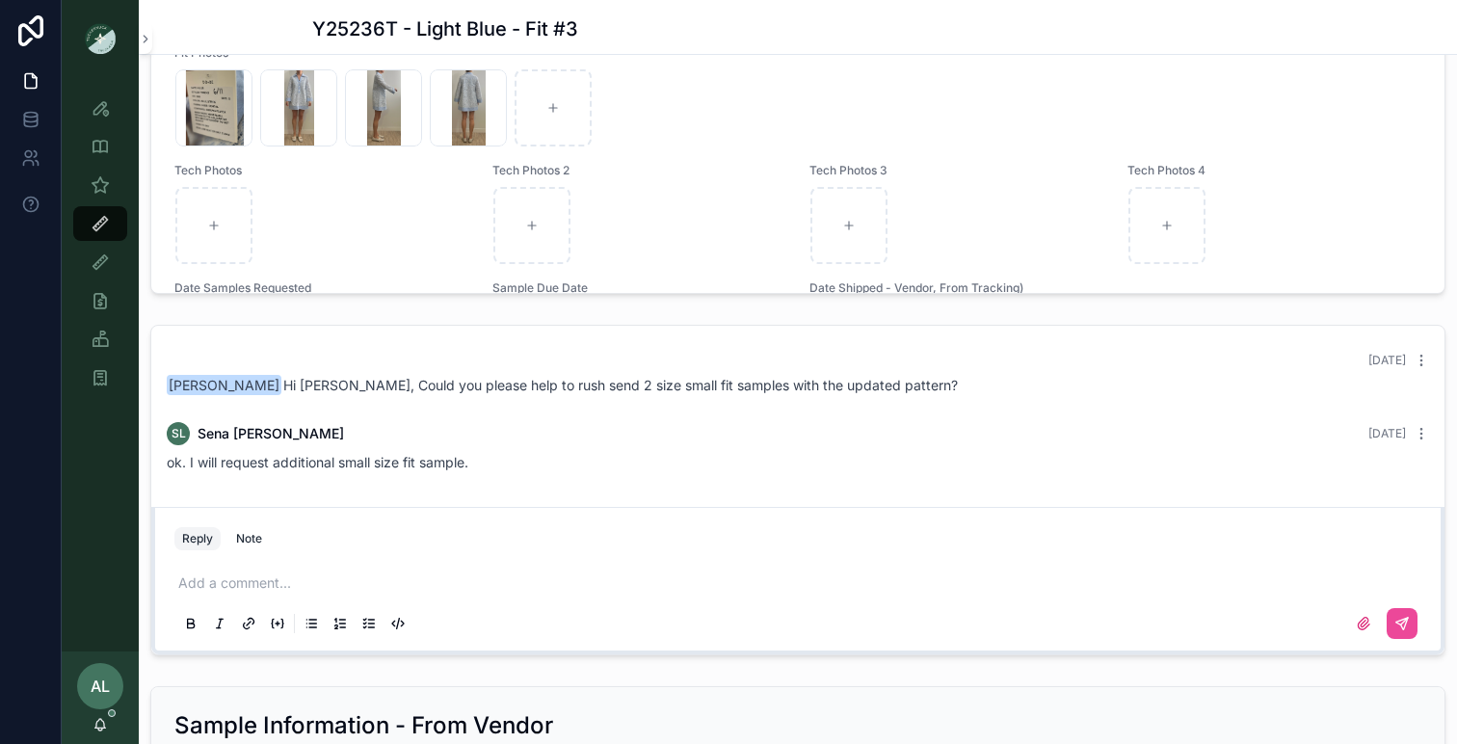
click at [265, 554] on div "Add a comment..." at bounding box center [798, 602] width 1270 height 96
click at [258, 581] on p "scrollable content" at bounding box center [801, 582] width 1247 height 19
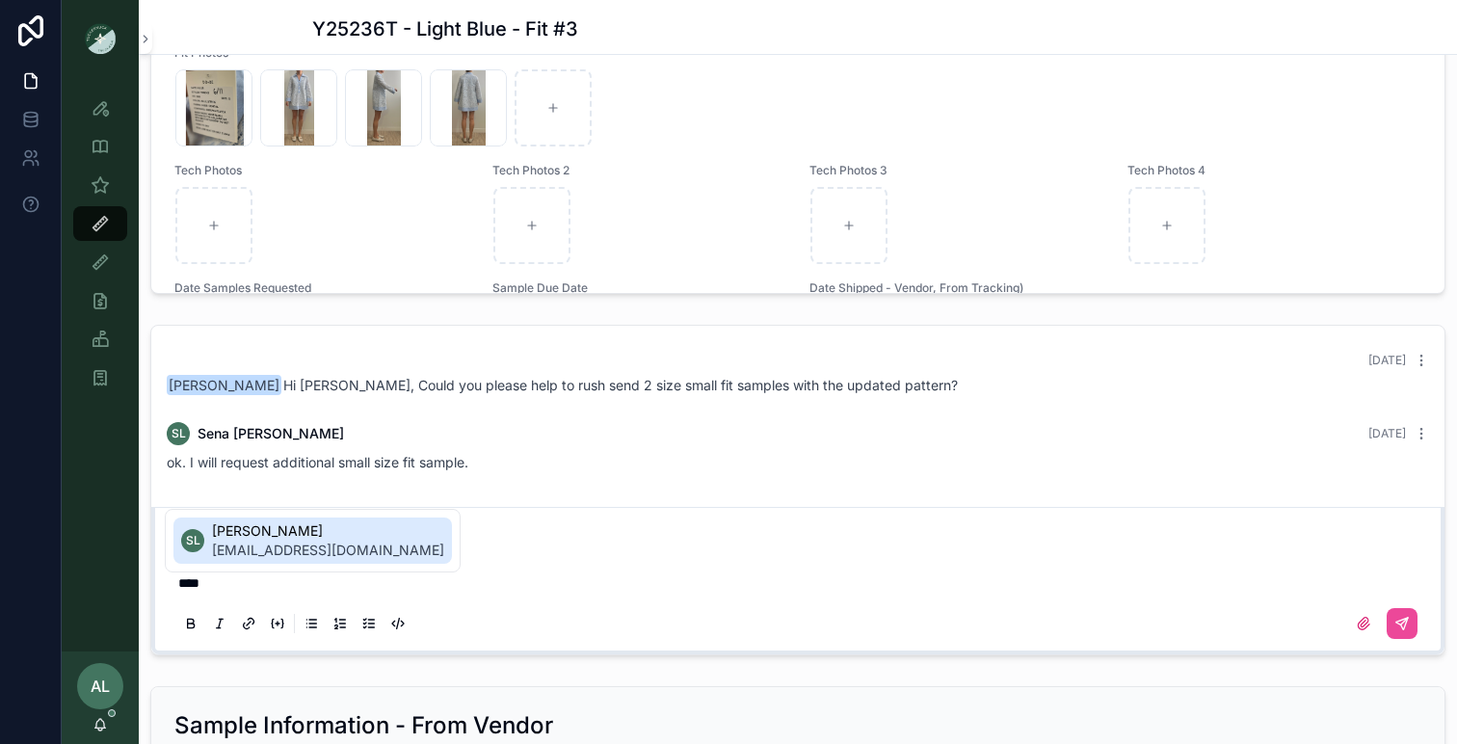
click at [303, 552] on span "[EMAIL_ADDRESS][DOMAIN_NAME]" at bounding box center [328, 550] width 232 height 19
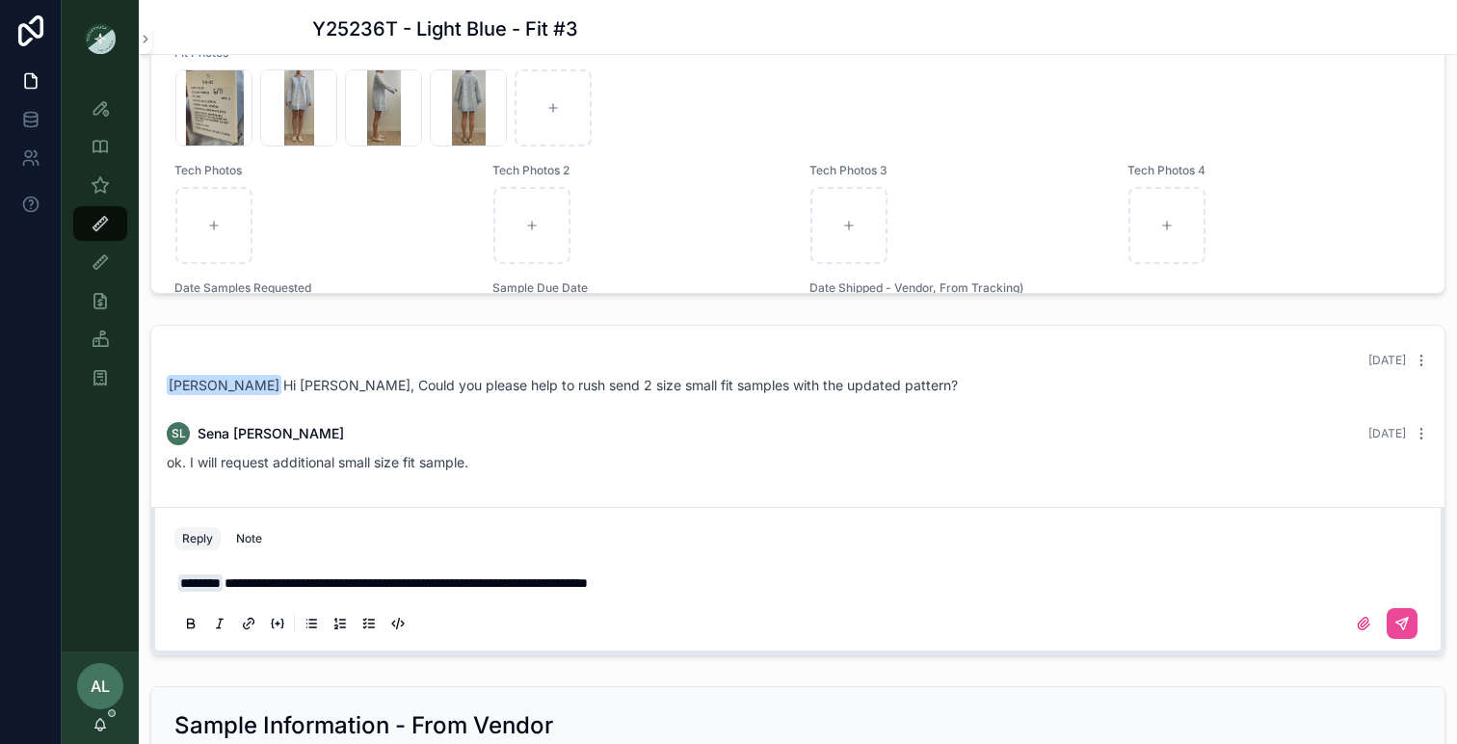
click at [408, 589] on span "**********" at bounding box center [406, 582] width 363 height 13
click at [1398, 621] on icon "scrollable content" at bounding box center [1401, 623] width 15 height 15
